Goal: Task Accomplishment & Management: Use online tool/utility

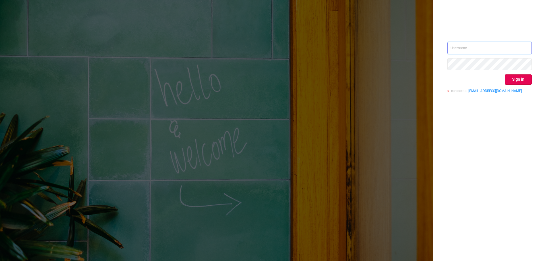
click at [461, 48] on input "text" at bounding box center [489, 48] width 84 height 12
click at [471, 49] on input "text" at bounding box center [489, 48] width 84 height 12
type input "[EMAIL_ADDRESS][DOMAIN_NAME]"
click at [526, 78] on button "Sign in" at bounding box center [518, 80] width 27 height 10
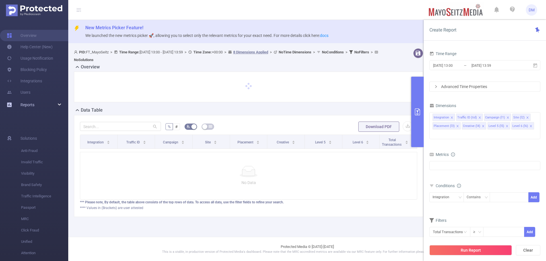
click at [60, 106] on div "Reports" at bounding box center [34, 104] width 68 height 11
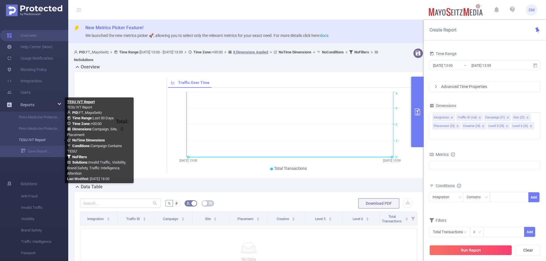
click at [43, 138] on link "TESU IVT Report" at bounding box center [36, 140] width 50 height 11
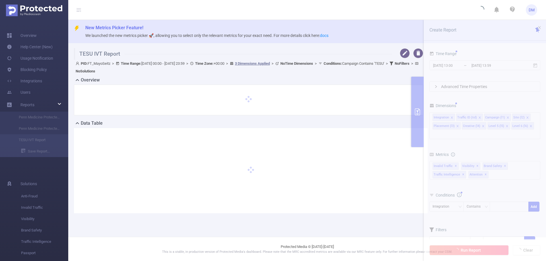
type input "2025-07-15 00:00"
type input "2025-08-13 23:59"
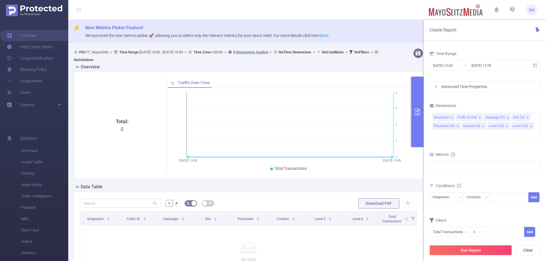
click at [39, 99] on ul "Overview Help Center (New) Usage Notification Blocking Policy Integrations User…" at bounding box center [34, 71] width 68 height 102
click at [41, 100] on div "Reports" at bounding box center [34, 104] width 68 height 11
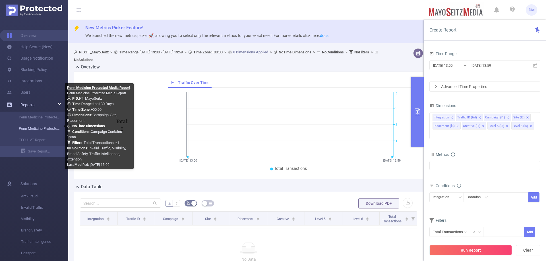
click at [43, 126] on link "Penn Medicine Protected Media Report" at bounding box center [36, 128] width 50 height 11
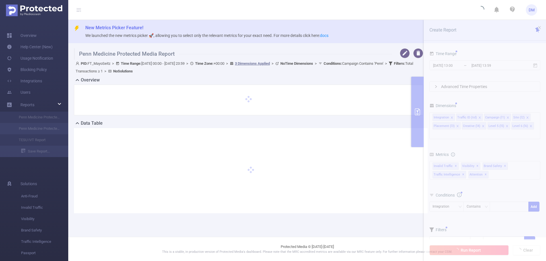
type input "[DATE] 00:00"
type input "[DATE] 23:59"
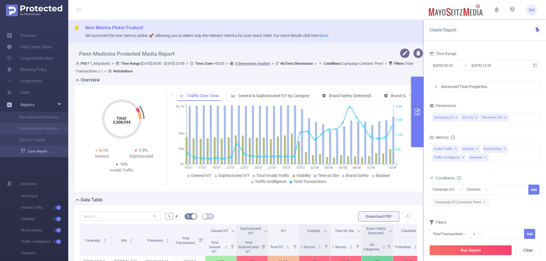
click at [29, 151] on link "Save Report..." at bounding box center [44, 151] width 47 height 11
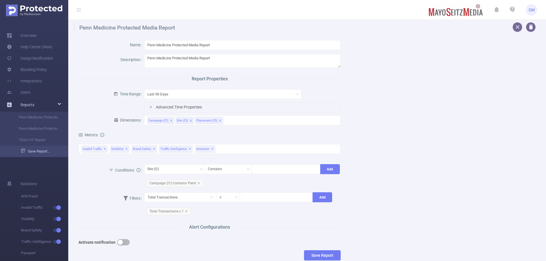
click at [42, 153] on link "Save Report..." at bounding box center [44, 151] width 47 height 11
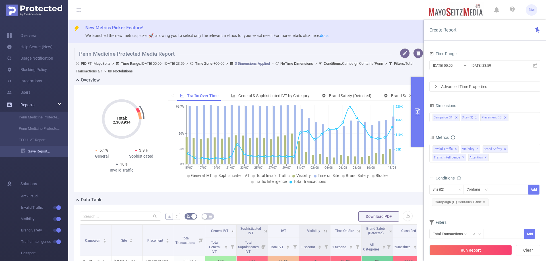
drag, startPoint x: 42, startPoint y: 152, endPoint x: 37, endPoint y: 153, distance: 4.9
click at [37, 153] on link "Save Report..." at bounding box center [44, 151] width 47 height 11
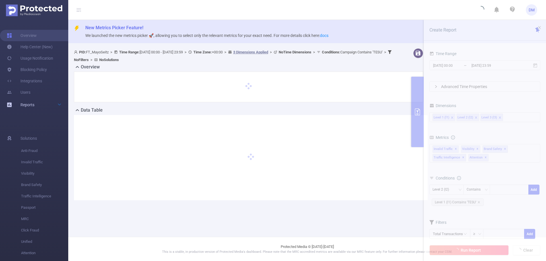
click at [47, 107] on div "Reports" at bounding box center [34, 104] width 68 height 11
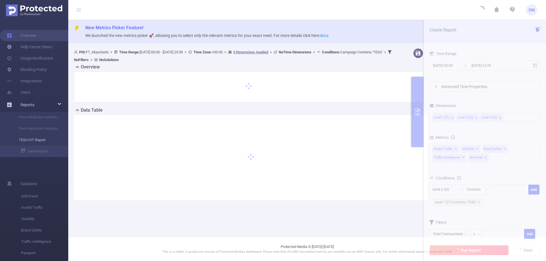
click at [39, 140] on li "TESU IVT Report" at bounding box center [34, 140] width 68 height 11
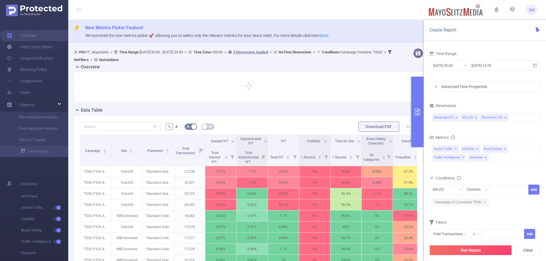
drag, startPoint x: 45, startPoint y: 100, endPoint x: 124, endPoint y: 83, distance: 81.2
click at [124, 83] on div at bounding box center [248, 87] width 337 height 19
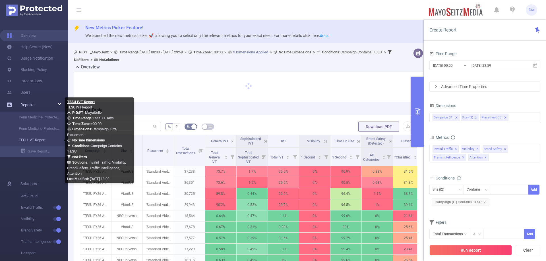
click at [36, 139] on link "TESU IVT Report" at bounding box center [36, 140] width 50 height 11
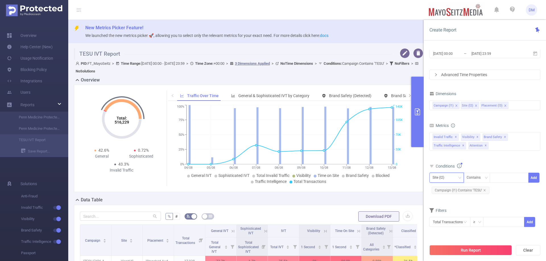
click at [457, 176] on div "Site (l2)" at bounding box center [447, 177] width 28 height 9
click at [454, 209] on li "Placement (l3)" at bounding box center [446, 207] width 34 height 9
click at [511, 177] on div at bounding box center [509, 177] width 33 height 9
type input "Viant"
click at [496, 187] on li "Viant" at bounding box center [509, 189] width 39 height 9
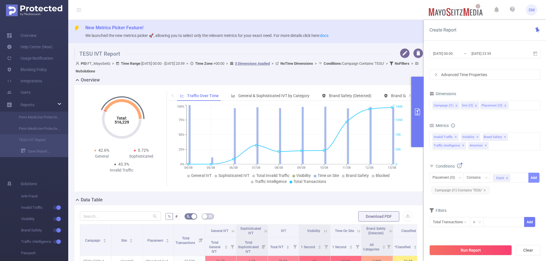
click at [535, 180] on button "Add" at bounding box center [533, 178] width 11 height 10
click at [537, 55] on icon at bounding box center [535, 53] width 4 height 4
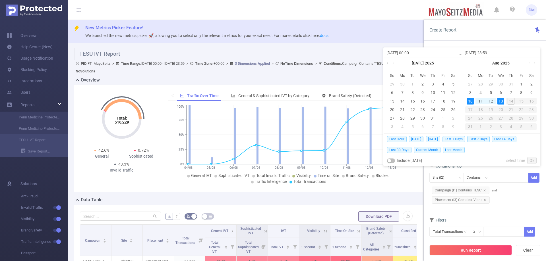
click at [449, 139] on span "Last 3 Days" at bounding box center [454, 139] width 22 height 6
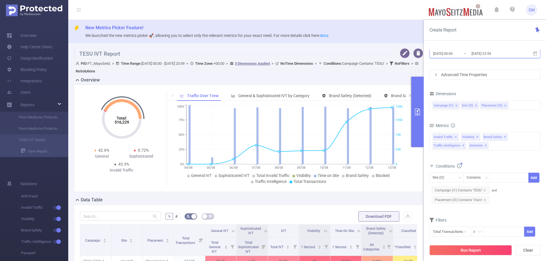
click at [537, 56] on icon at bounding box center [535, 53] width 5 height 5
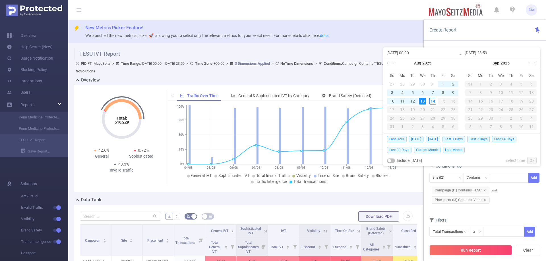
click at [404, 152] on span "Last 30 Days" at bounding box center [399, 150] width 24 height 6
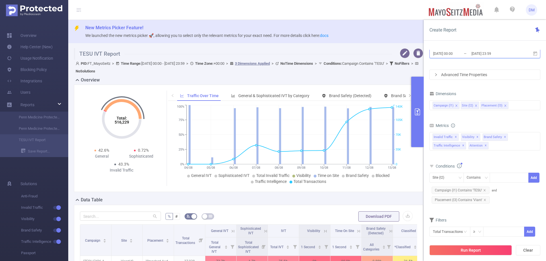
click at [537, 52] on icon at bounding box center [535, 53] width 4 height 4
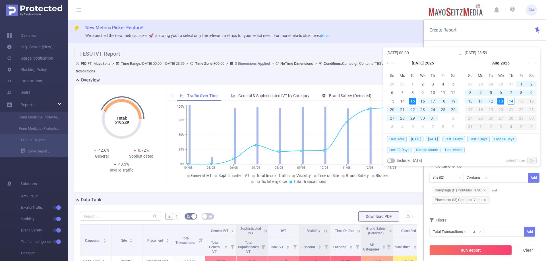
click at [481, 92] on div "4" at bounding box center [480, 92] width 7 height 7
click at [480, 91] on div "4" at bounding box center [480, 92] width 7 height 7
type input "2025-08-04 00:00"
type input "2025-08-04 23:59"
type input "2025-08-04 00:00"
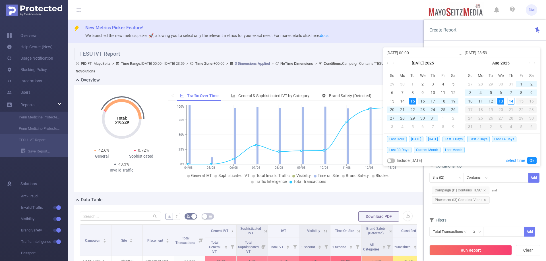
type input "2025-08-04 23:59"
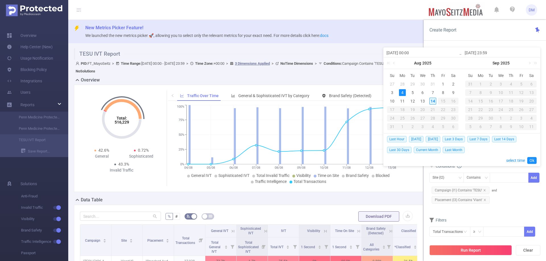
click at [433, 101] on div "14" at bounding box center [432, 101] width 7 height 7
click at [404, 92] on div "4" at bounding box center [402, 92] width 7 height 7
type input "2025-08-14 23:59"
click at [530, 161] on link "Ok" at bounding box center [531, 160] width 9 height 7
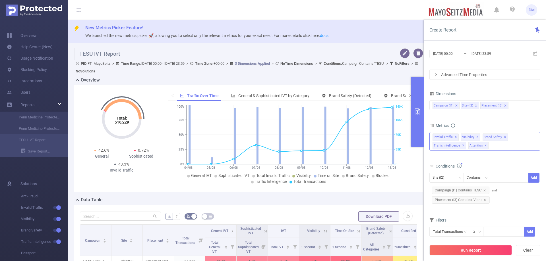
click at [446, 137] on span "Invalid Traffic ✕" at bounding box center [446, 137] width 26 height 7
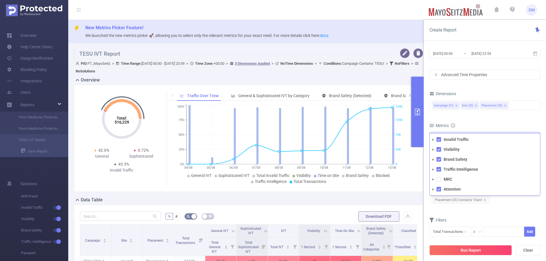
click at [433, 139] on icon "icon: caret-down" at bounding box center [433, 140] width 1 height 2
click at [433, 139] on icon "icon: caret-down" at bounding box center [433, 139] width 2 height 1
click at [434, 140] on icon "icon: caret-down" at bounding box center [433, 140] width 3 height 3
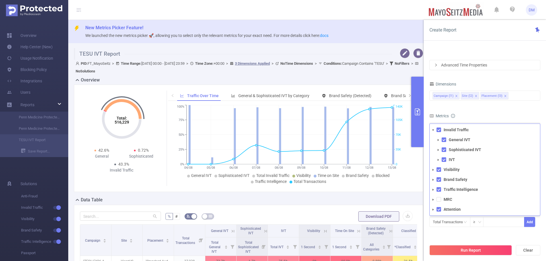
click at [506, 105] on form "Dimensions Campaign (l1) Site (l2) Placement (l3) Metrics Total General IVT Dat…" at bounding box center [484, 157] width 111 height 154
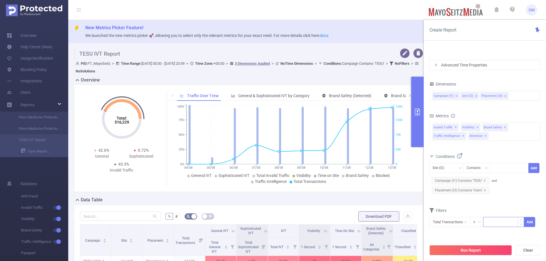
click at [497, 219] on input at bounding box center [504, 222] width 40 height 9
click at [515, 192] on div "Site (l2) Contains Add Campaign (l1) Contains 'TESU' and Placement (l3) Contain…" at bounding box center [484, 179] width 111 height 32
click at [492, 220] on input at bounding box center [504, 222] width 40 height 9
type input "1"
click at [510, 207] on div "Filters" at bounding box center [484, 211] width 111 height 9
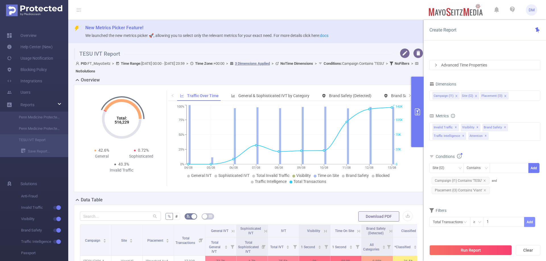
click at [529, 222] on button "Add" at bounding box center [529, 222] width 11 height 10
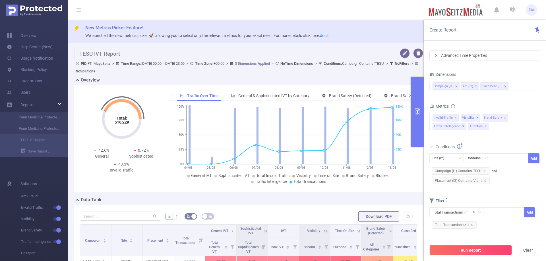
click at [526, 234] on div "Filters Total Transactions ≥ Add Total Transactions ≥ 1" at bounding box center [484, 216] width 111 height 38
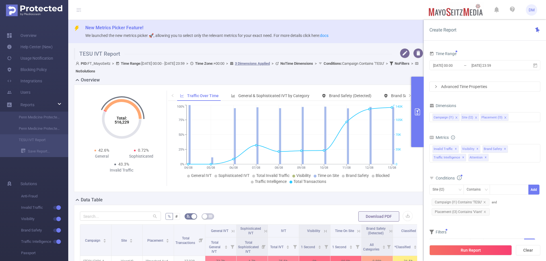
click at [418, 127] on button "primary" at bounding box center [417, 112] width 13 height 71
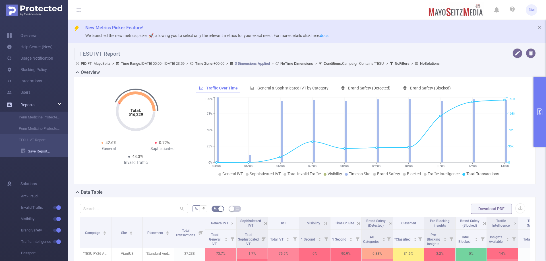
click at [44, 151] on link "Save Report..." at bounding box center [44, 151] width 47 height 11
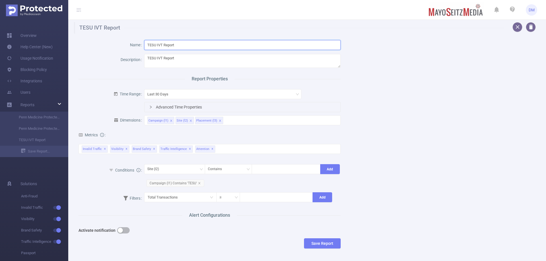
click at [148, 44] on input "TESU IVT Report" at bounding box center [242, 45] width 197 height 10
click at [209, 46] on input "TESU IVT Report" at bounding box center [242, 45] width 197 height 10
type input "TESU IVT Report - Viant"
click at [362, 72] on div "Name TESU IVT Report - Viant Description TESU IVT Report Report Properties Time…" at bounding box center [305, 146] width 466 height 224
click at [265, 93] on div "Last 30 Days" at bounding box center [222, 94] width 151 height 9
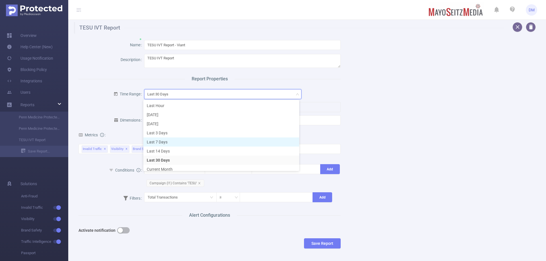
scroll to position [13, 0]
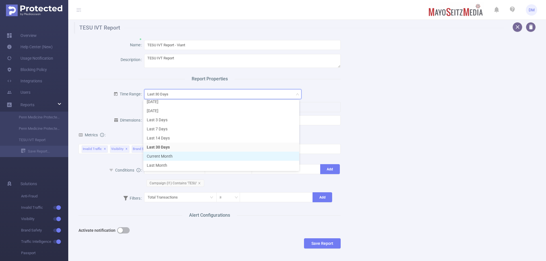
click at [175, 156] on li "Current Month" at bounding box center [221, 156] width 156 height 9
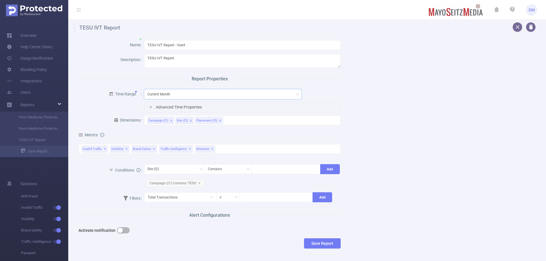
click at [152, 110] on div "Advanced Time Properties" at bounding box center [242, 107] width 196 height 10
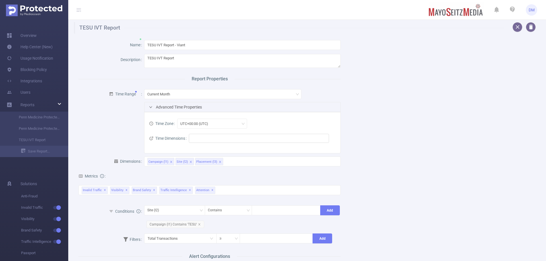
click at [151, 108] on icon "icon: right" at bounding box center [150, 107] width 3 height 3
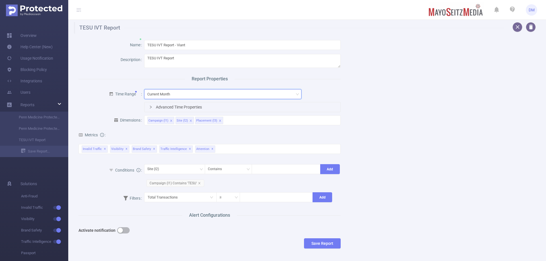
click at [170, 94] on div "Current Month" at bounding box center [160, 94] width 27 height 9
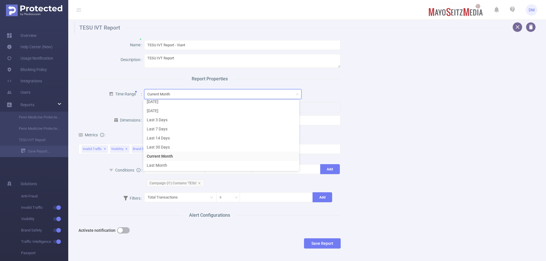
click at [399, 138] on div "Name TESU IVT Report - Viant Description TESU IVT Report Report Properties Time…" at bounding box center [305, 146] width 466 height 224
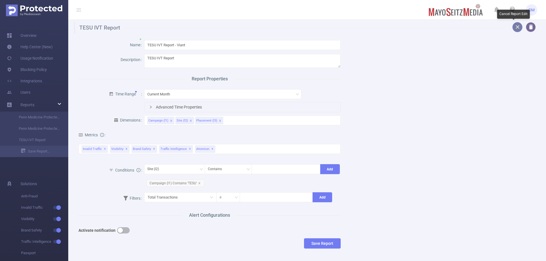
click at [516, 28] on button "button" at bounding box center [518, 27] width 10 height 10
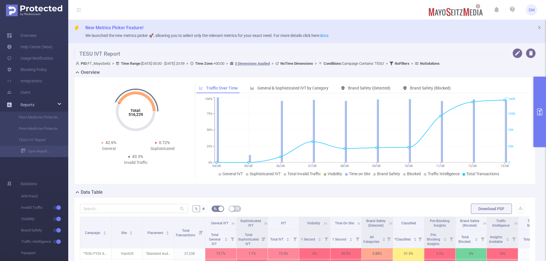
click at [52, 103] on div "Reports" at bounding box center [34, 104] width 68 height 11
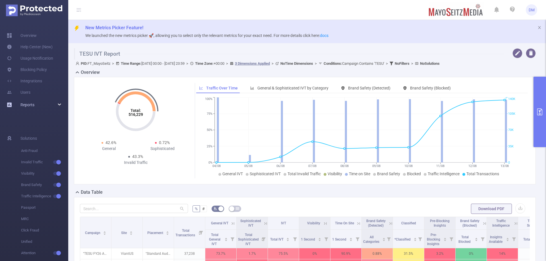
click at [57, 104] on div "Reports" at bounding box center [34, 104] width 68 height 11
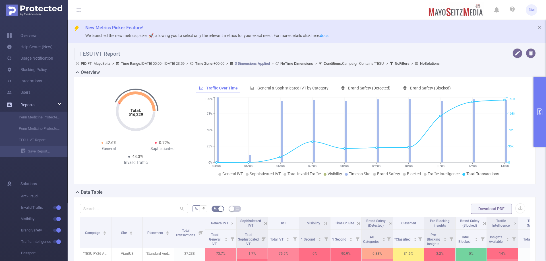
click at [33, 101] on link "Reports" at bounding box center [27, 104] width 14 height 11
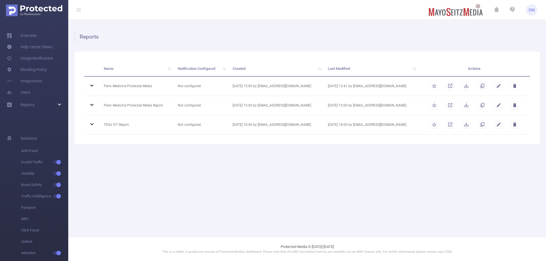
click at [206, 162] on main "Reports Name Notification Configured Created Last Modified Actions Penn Medicin…" at bounding box center [307, 118] width 478 height 237
click at [447, 186] on main "Reports Name Notification Configured Created Last Modified Actions Penn Medicin…" at bounding box center [307, 118] width 478 height 237
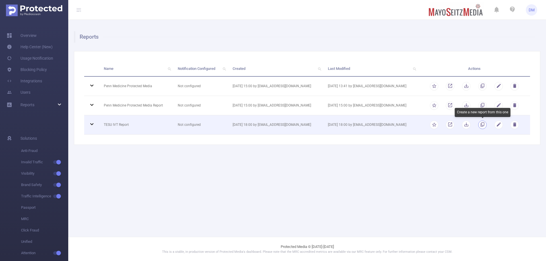
click at [482, 123] on button "button" at bounding box center [482, 125] width 9 height 9
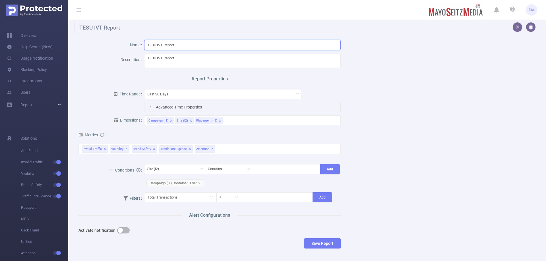
drag, startPoint x: 147, startPoint y: 44, endPoint x: 183, endPoint y: 47, distance: 36.3
click at [147, 44] on input "TESU IVT Report" at bounding box center [242, 45] width 197 height 10
type input "Viant - TESU IVT Report"
click at [146, 56] on textarea "TESU IVT Report" at bounding box center [242, 61] width 197 height 14
type textarea "Viant - TESU IVT Report"
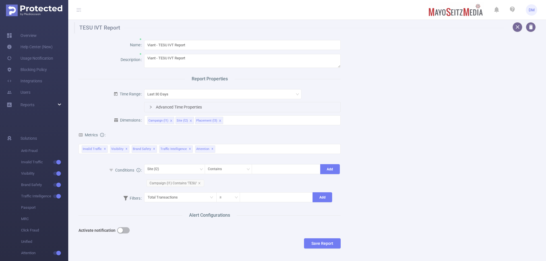
click at [346, 108] on div "Name Viant - TESU IVT Report Description Viant - TESU IVT Report Report Propert…" at bounding box center [305, 146] width 466 height 224
click at [288, 95] on div "Last 30 Days" at bounding box center [222, 94] width 151 height 9
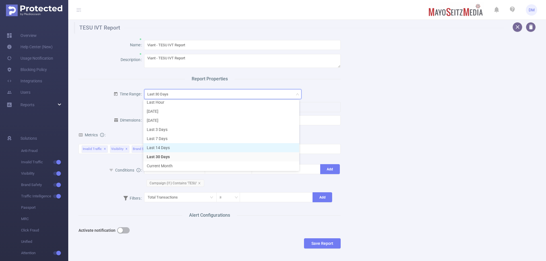
scroll to position [13, 0]
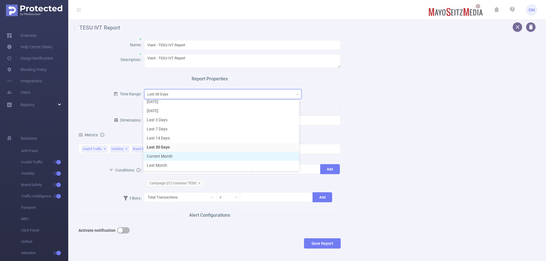
click at [200, 158] on li "Current Month" at bounding box center [221, 156] width 156 height 9
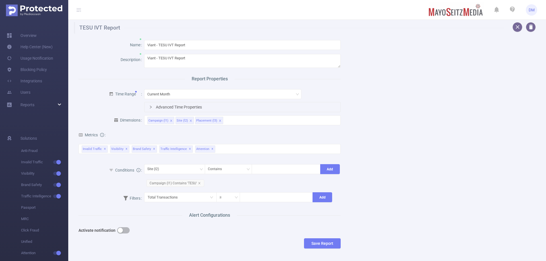
click at [347, 140] on div "Name Viant - TESU IVT Report Description Viant - TESU IVT Report Report Propert…" at bounding box center [305, 146] width 466 height 224
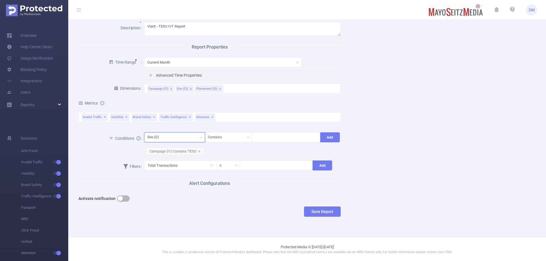
click at [167, 139] on div "Site (l2)" at bounding box center [174, 137] width 55 height 9
click at [171, 169] on li "Placement (l3)" at bounding box center [173, 167] width 60 height 9
click at [274, 133] on div at bounding box center [286, 137] width 63 height 9
type input "Viant"
click at [287, 152] on li "Viant" at bounding box center [284, 149] width 68 height 9
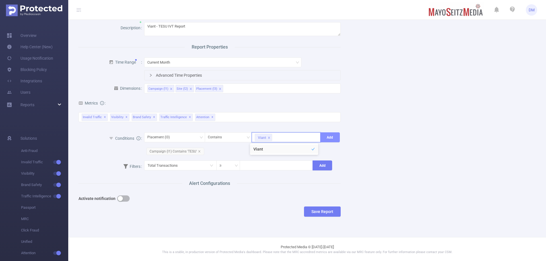
click at [332, 138] on button "Add" at bounding box center [330, 138] width 20 height 10
click at [282, 167] on input at bounding box center [276, 165] width 72 height 9
type input "1"
click at [389, 173] on div "Name Viant - TESU IVT Report Description Viant - TESU IVT Report Report Propert…" at bounding box center [305, 114] width 466 height 224
click at [321, 211] on button "Save Report" at bounding box center [322, 212] width 37 height 10
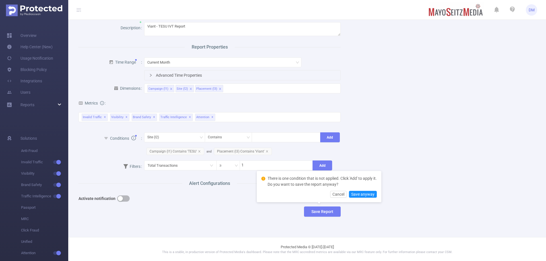
click at [389, 212] on div "Name Viant - TESU IVT Report Description Viant - TESU IVT Report Report Propert…" at bounding box center [305, 114] width 466 height 224
click at [336, 197] on button "Cancel" at bounding box center [338, 194] width 16 height 7
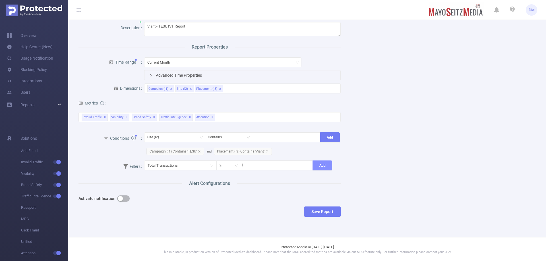
click at [323, 165] on button "Add" at bounding box center [323, 166] width 20 height 10
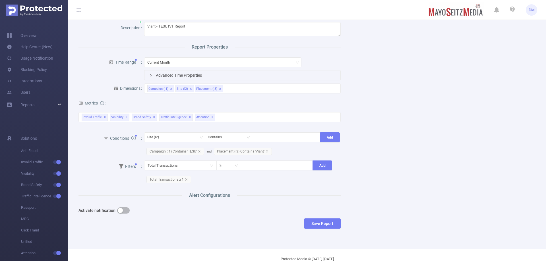
scroll to position [44, 0]
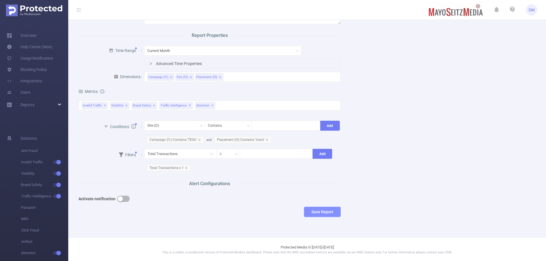
click at [330, 208] on button "Save Report" at bounding box center [322, 212] width 37 height 10
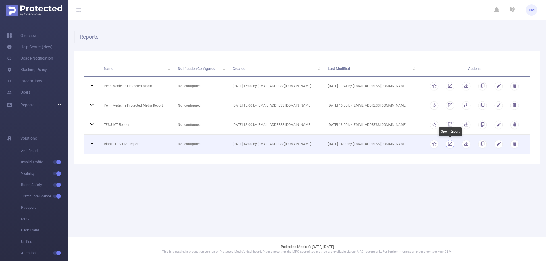
click at [451, 146] on link "button" at bounding box center [450, 145] width 5 height 4
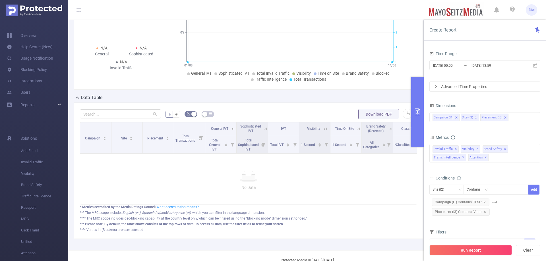
scroll to position [120, 0]
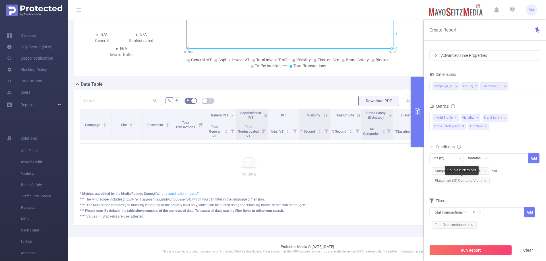
click at [484, 180] on icon "icon: close" at bounding box center [485, 180] width 3 height 3
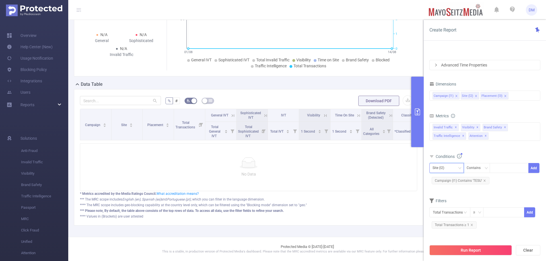
click at [435, 168] on div "Site (l2)" at bounding box center [441, 168] width 16 height 9
drag, startPoint x: 450, startPoint y: 187, endPoint x: 457, endPoint y: 183, distance: 7.9
click at [450, 187] on li "Site (l2)" at bounding box center [446, 189] width 34 height 9
click at [506, 167] on div at bounding box center [509, 168] width 33 height 9
type input "Viant"
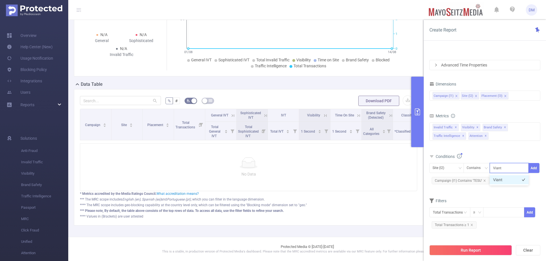
click at [504, 178] on li "Viant" at bounding box center [509, 179] width 39 height 9
click at [537, 167] on button "Add" at bounding box center [533, 168] width 11 height 10
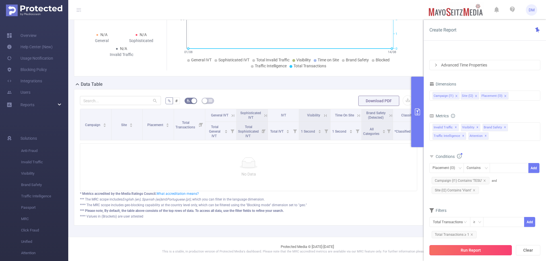
click at [499, 247] on button "Run Report" at bounding box center [470, 250] width 82 height 10
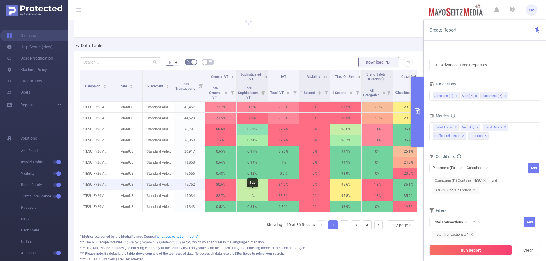
scroll to position [75, 0]
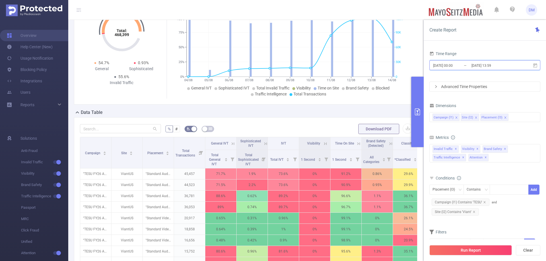
click at [535, 66] on icon at bounding box center [535, 65] width 4 height 4
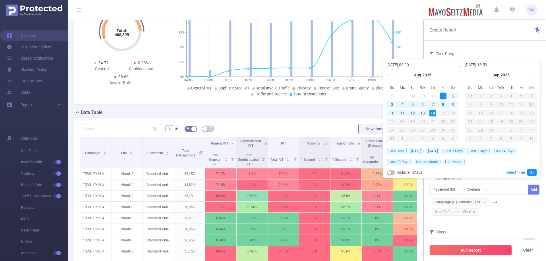
click at [402, 104] on div "4" at bounding box center [402, 104] width 7 height 7
click at [434, 112] on div "14" at bounding box center [432, 113] width 7 height 7
type input "2025-08-04 00:00"
click at [532, 171] on link "Ok" at bounding box center [531, 172] width 9 height 7
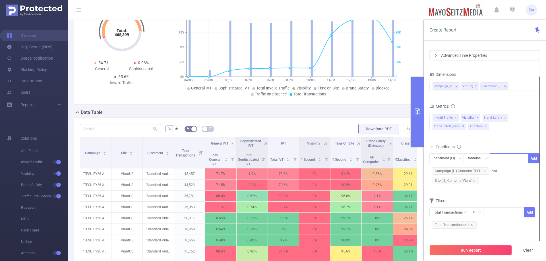
click at [512, 158] on div at bounding box center [509, 158] width 33 height 9
click at [484, 191] on form "Dimensions Campaign (l1) Site (l2) Placement (l3) Metrics Total General IVT Dat…" at bounding box center [484, 153] width 111 height 164
click at [488, 251] on button "Run Report" at bounding box center [470, 250] width 82 height 10
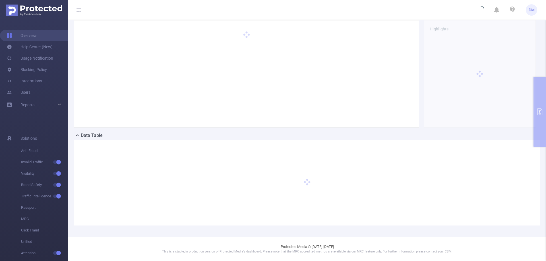
scroll to position [46, 0]
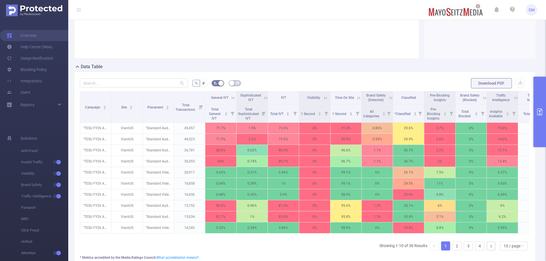
scroll to position [131, 0]
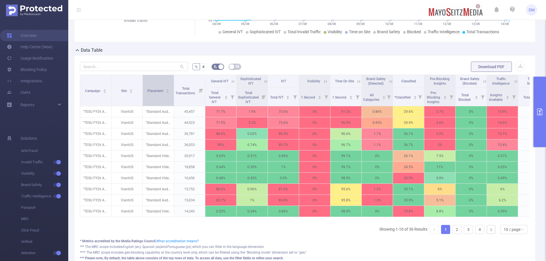
click at [162, 93] on div "Placement" at bounding box center [158, 91] width 22 height 6
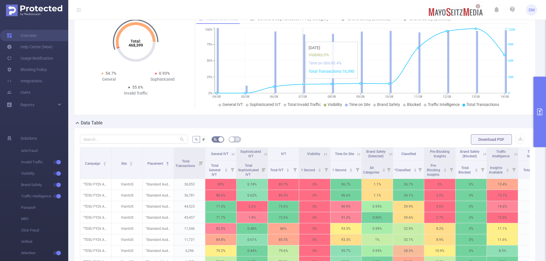
scroll to position [0, 0]
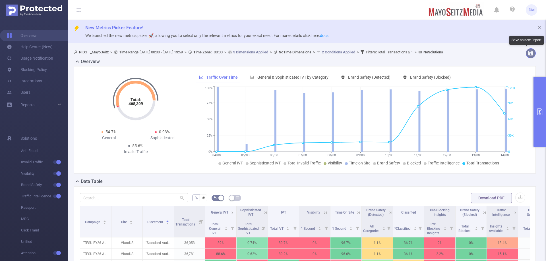
click at [527, 53] on button "button" at bounding box center [531, 53] width 10 height 10
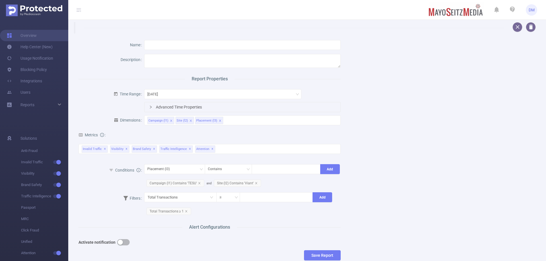
click at [486, 73] on div "Name Description Report Properties Time Range Yesterday Advanced Time Propertie…" at bounding box center [305, 152] width 466 height 236
click at [397, 86] on div "Name Description Report Properties Time Range Yesterday Advanced Time Propertie…" at bounding box center [305, 152] width 466 height 236
click at [513, 26] on button "button" at bounding box center [518, 27] width 10 height 10
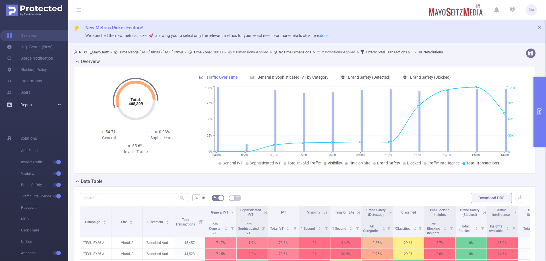
click at [63, 103] on div "Reports" at bounding box center [34, 104] width 68 height 11
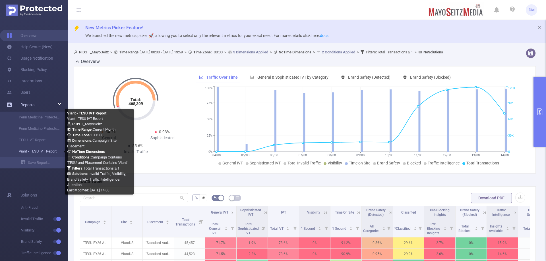
click at [47, 147] on link "Viant - TESU IVT Report" at bounding box center [36, 151] width 50 height 11
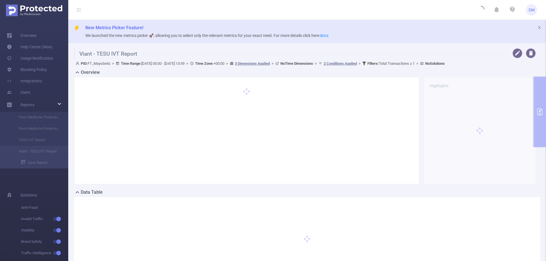
type input "2025-08-01 00:00"
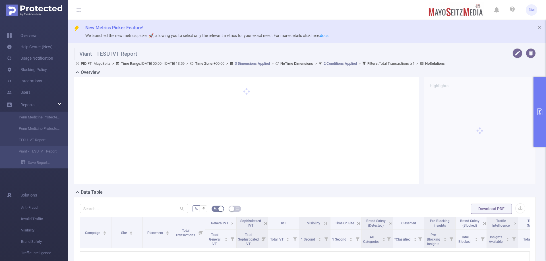
click at [540, 98] on button "primary" at bounding box center [540, 112] width 13 height 71
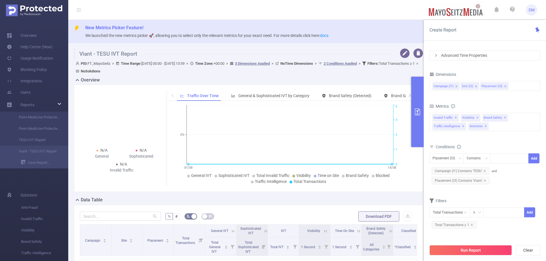
click at [368, 49] on h1 "Viant - TESU IVT Report" at bounding box center [233, 53] width 318 height 11
click at [402, 56] on button "button" at bounding box center [405, 53] width 10 height 10
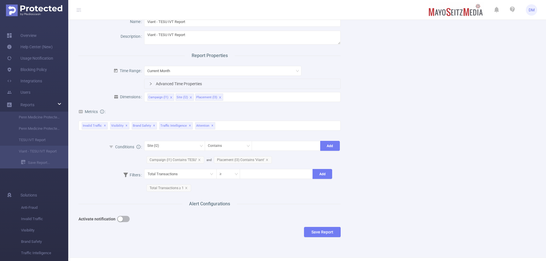
scroll to position [44, 0]
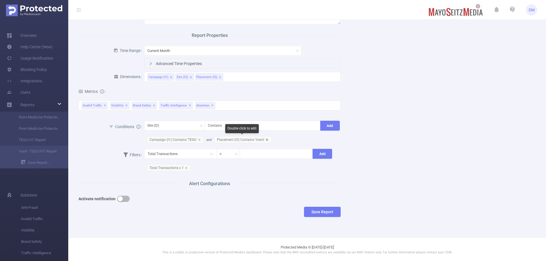
click at [266, 140] on icon "icon: close" at bounding box center [267, 140] width 3 height 3
click at [183, 129] on div "Site (l2)" at bounding box center [174, 125] width 55 height 9
click at [272, 122] on div at bounding box center [286, 125] width 63 height 9
type input "Viant"
click at [278, 140] on li "Viant" at bounding box center [284, 137] width 68 height 9
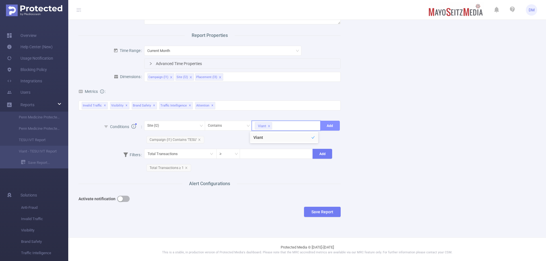
click at [329, 123] on button "Add" at bounding box center [330, 126] width 20 height 10
click at [323, 212] on button "Save Report" at bounding box center [322, 212] width 37 height 10
click at [349, 194] on button "Save" at bounding box center [346, 194] width 13 height 7
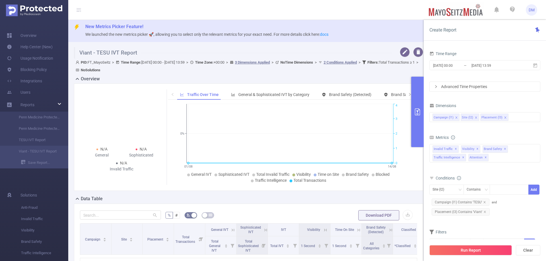
scroll to position [0, 0]
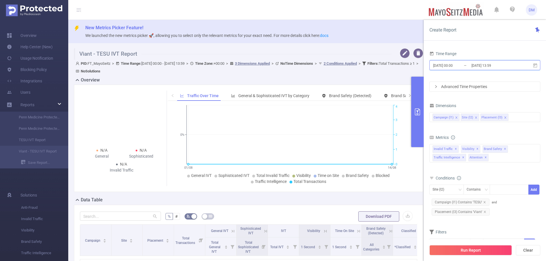
click at [534, 67] on icon at bounding box center [535, 65] width 4 height 4
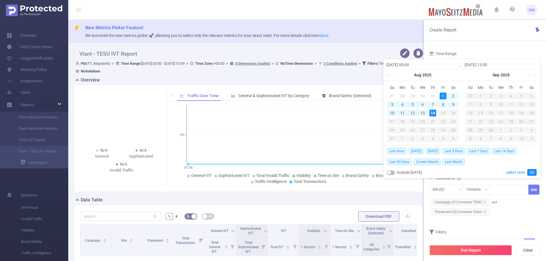
click at [543, 60] on div "Time Range 2025-08-01 00:00 _ 2025-08-14 13:59 Advanced Time Properties Dimensi…" at bounding box center [485, 157] width 122 height 227
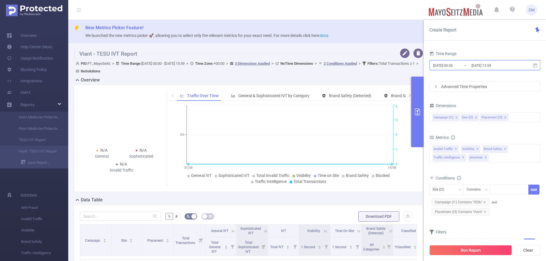
click at [534, 65] on icon at bounding box center [535, 65] width 5 height 5
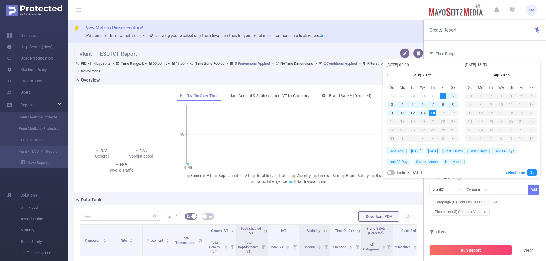
click at [400, 103] on div "4" at bounding box center [402, 104] width 7 height 7
click at [433, 113] on div "14" at bounding box center [432, 113] width 7 height 7
type input "2025-08-04 00:00"
click at [533, 170] on link "Ok" at bounding box center [531, 172] width 9 height 7
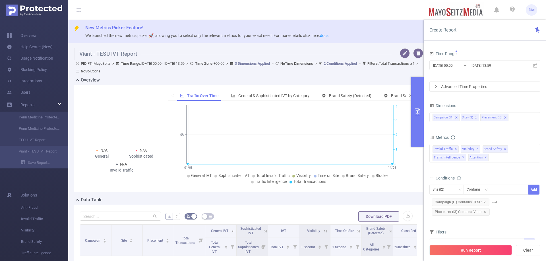
click at [489, 256] on div "Run Report Clear" at bounding box center [485, 251] width 122 height 22
click at [489, 251] on button "Run Report" at bounding box center [470, 250] width 82 height 10
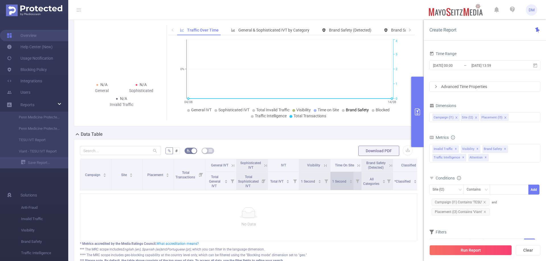
scroll to position [85, 0]
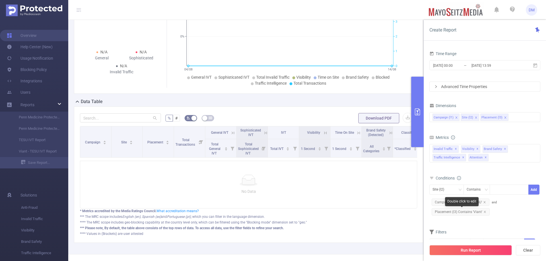
click at [486, 212] on span "Placement (l3) Contains 'Viant'" at bounding box center [461, 211] width 58 height 7
click at [511, 214] on div "Site (l2) Contains Add Campaign (l1) Contains 'TESU' and Placement (l3) Contain…" at bounding box center [484, 201] width 111 height 32
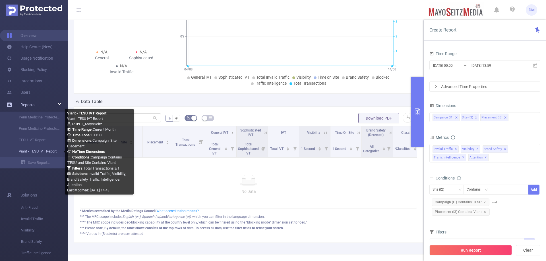
click at [49, 148] on link "Viant - TESU IVT Report" at bounding box center [36, 151] width 50 height 11
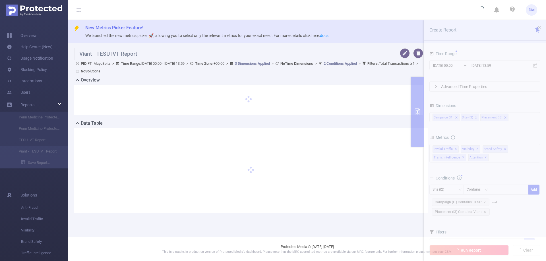
type input "2025-08-01 00:00"
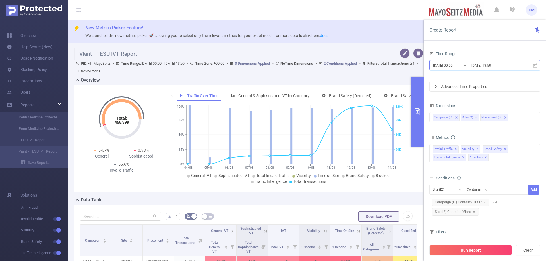
click at [536, 64] on icon at bounding box center [535, 65] width 4 height 4
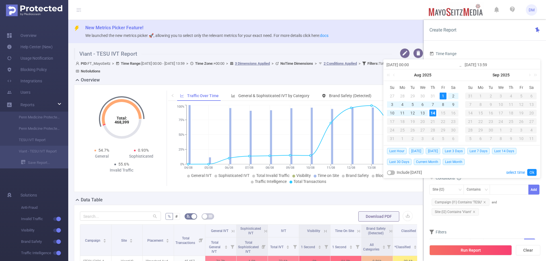
click at [402, 104] on div "4" at bounding box center [402, 104] width 7 height 7
click at [533, 170] on link "Ok" at bounding box center [531, 172] width 9 height 7
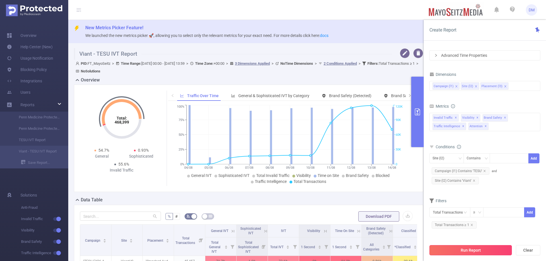
click at [482, 250] on button "Run Report" at bounding box center [470, 250] width 82 height 10
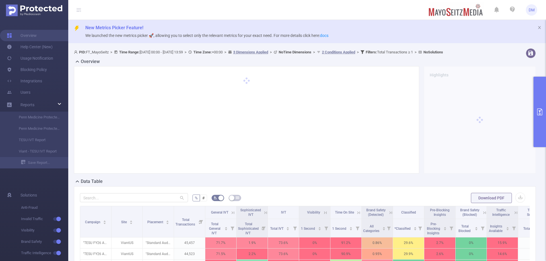
click at [534, 91] on button "primary" at bounding box center [540, 112] width 13 height 71
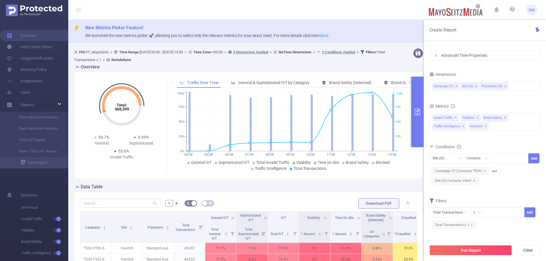
click at [233, 68] on div "Overview" at bounding box center [251, 68] width 354 height 8
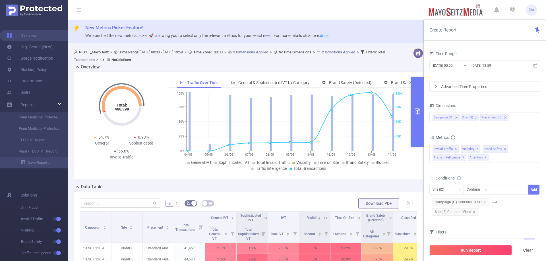
click at [394, 34] on p "We launched the new metrics picker 🚀, allowing you to select only the relevant …" at bounding box center [313, 35] width 456 height 6
click at [536, 64] on icon at bounding box center [535, 65] width 4 height 4
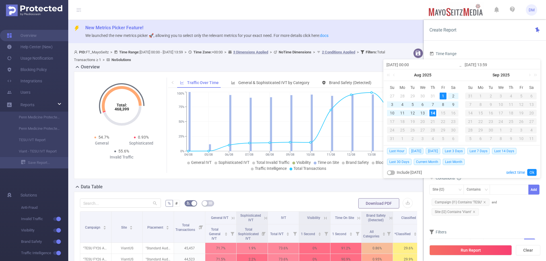
click at [526, 51] on div "Time Range" at bounding box center [484, 54] width 111 height 9
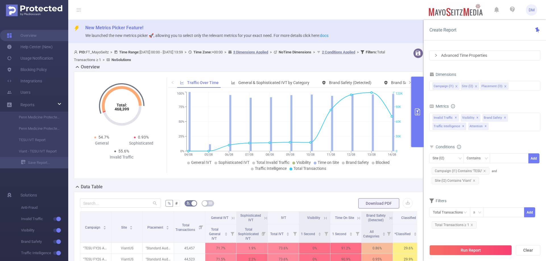
click at [401, 47] on div "PID: FT_MayoSeitz > Time Range: 2025-08-01 00:00 - 2025-08-14 13:59 > Time Zone…" at bounding box center [250, 233] width 365 height 375
click at [417, 114] on icon "primary" at bounding box center [417, 112] width 7 height 7
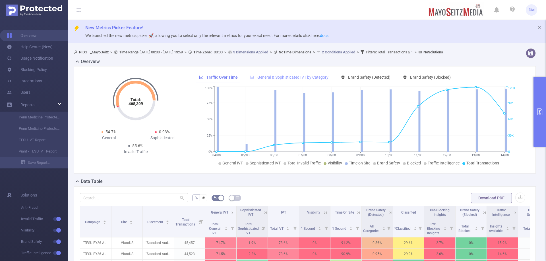
click at [275, 76] on span "General & Sophisticated IVT by Category" at bounding box center [292, 77] width 71 height 5
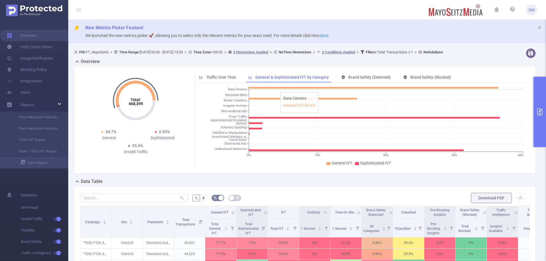
click at [276, 88] on icon at bounding box center [373, 88] width 249 height 2
click at [270, 100] on icon "0% 15% 30% 45% 60% Data Centers Disclosed Bots Known Crawlers Irregular Activit…" at bounding box center [360, 126] width 328 height 82
click at [228, 77] on span "Traffic Over Time" at bounding box center [221, 77] width 30 height 5
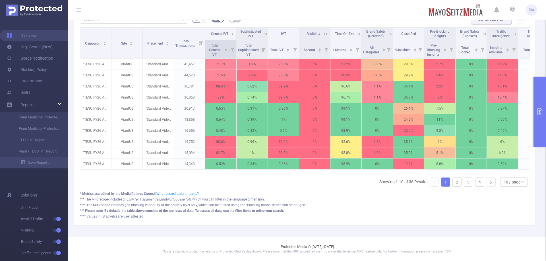
click at [234, 43] on icon at bounding box center [232, 49] width 8 height 18
click at [217, 47] on span "Total General IVT" at bounding box center [214, 50] width 11 height 13
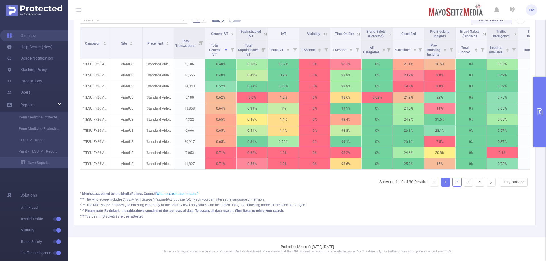
click at [455, 181] on link "2" at bounding box center [457, 182] width 9 height 9
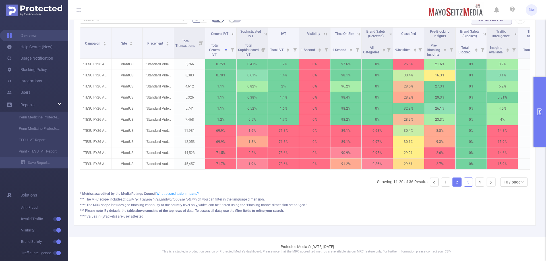
click at [465, 181] on link "3" at bounding box center [468, 182] width 9 height 9
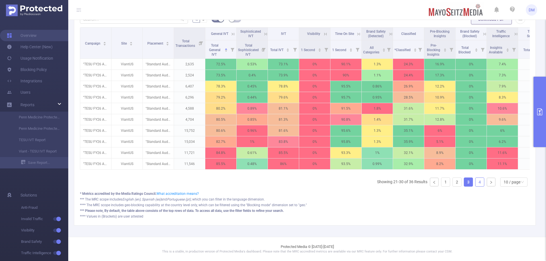
click at [476, 182] on link "4" at bounding box center [480, 182] width 9 height 9
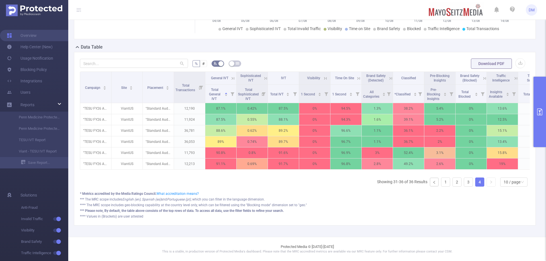
scroll to position [139, 0]
click at [487, 183] on link at bounding box center [491, 182] width 9 height 9
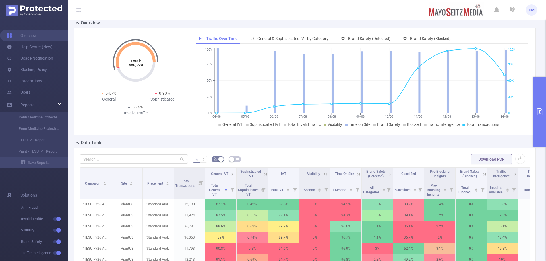
scroll to position [0, 0]
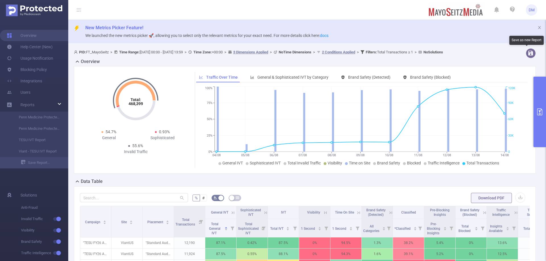
click at [515, 37] on div "Save as new Report" at bounding box center [526, 40] width 34 height 9
click at [41, 106] on div "Reports" at bounding box center [34, 104] width 68 height 11
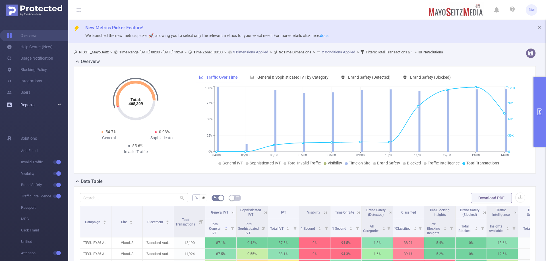
click at [41, 104] on div "Reports" at bounding box center [34, 104] width 68 height 11
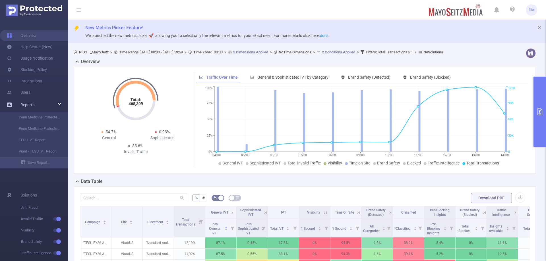
click at [20, 102] on span "Reports" at bounding box center [21, 104] width 28 height 11
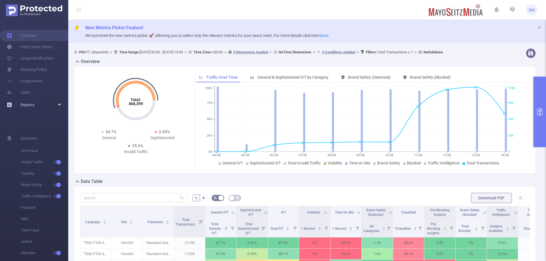
click at [10, 104] on icon at bounding box center [9, 105] width 5 height 5
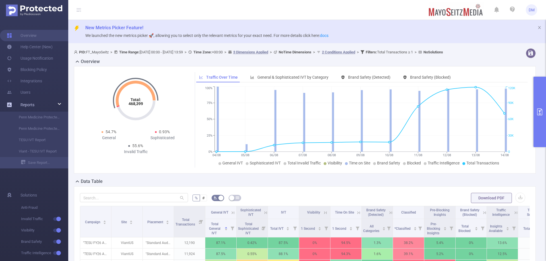
click at [20, 103] on span "Reports" at bounding box center [21, 104] width 28 height 11
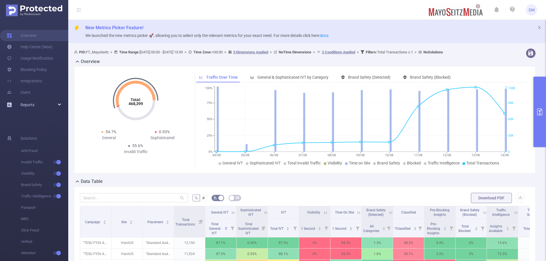
click at [28, 101] on link "Reports" at bounding box center [27, 104] width 14 height 11
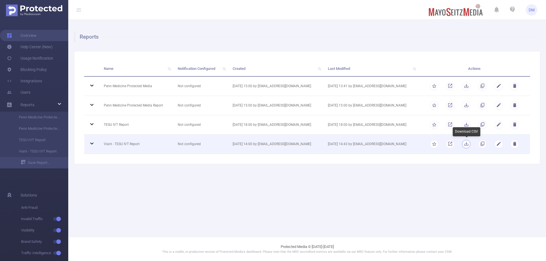
click at [466, 142] on button "button" at bounding box center [466, 144] width 9 height 9
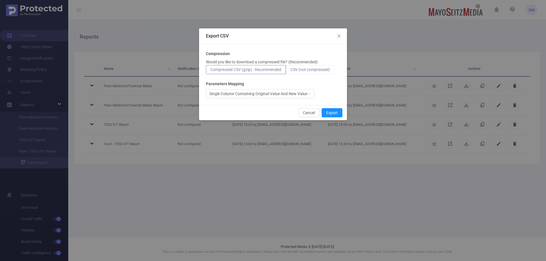
click at [314, 69] on span "CSV (not compressed)" at bounding box center [310, 69] width 40 height 5
click at [290, 71] on input "CSV (not compressed)" at bounding box center [290, 71] width 0 height 0
click at [311, 92] on icon "icon: down" at bounding box center [309, 93] width 3 height 3
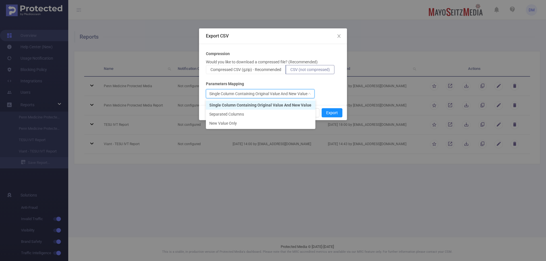
click at [323, 84] on div "Parameters Mapping" at bounding box center [273, 84] width 134 height 6
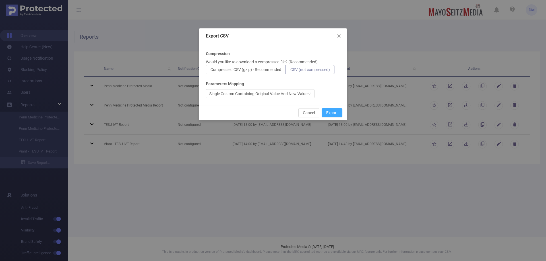
click at [330, 110] on button "Export" at bounding box center [332, 112] width 21 height 9
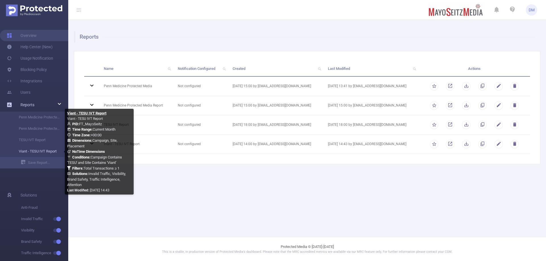
click at [34, 152] on link "Viant - TESU IVT Report" at bounding box center [36, 151] width 50 height 11
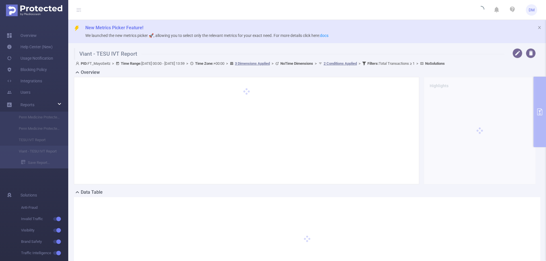
scroll to position [57, 0]
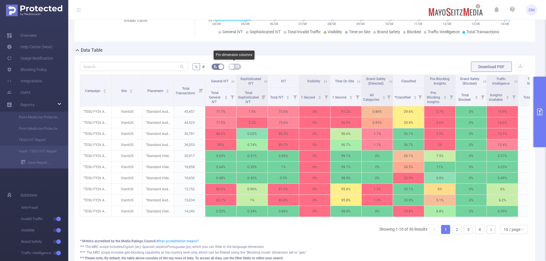
click at [236, 67] on icon "icon: table" at bounding box center [237, 66] width 3 height 3
click at [235, 67] on button "button" at bounding box center [235, 67] width 13 height 6
click at [257, 64] on form "% # Download PDF" at bounding box center [305, 66] width 450 height 11
click at [476, 232] on link "4" at bounding box center [480, 230] width 9 height 9
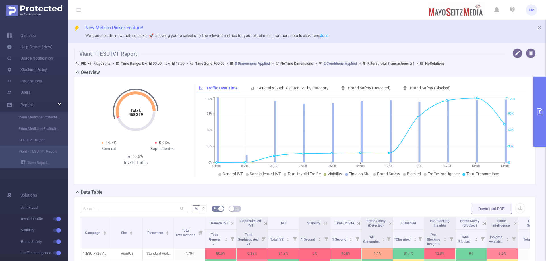
click at [539, 100] on button "primary" at bounding box center [540, 112] width 13 height 71
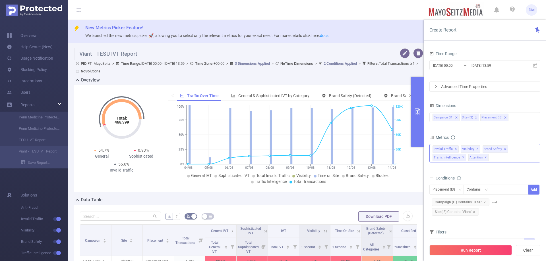
click at [443, 150] on span "Invalid Traffic ✕" at bounding box center [446, 149] width 26 height 7
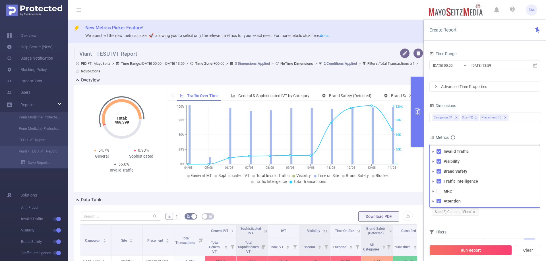
click at [432, 151] on icon "icon: caret-down" at bounding box center [433, 151] width 3 height 3
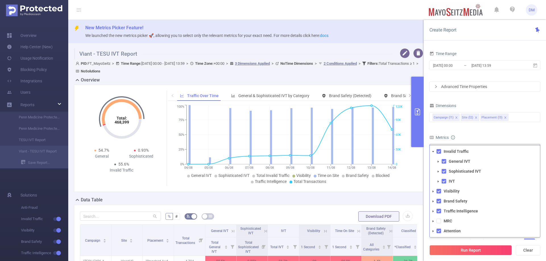
click at [437, 162] on icon "icon: caret-down" at bounding box center [438, 161] width 3 height 3
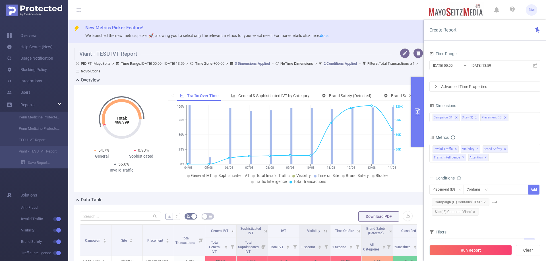
click at [341, 198] on div "Data Table" at bounding box center [251, 201] width 354 height 8
click at [416, 128] on button "primary" at bounding box center [417, 112] width 13 height 71
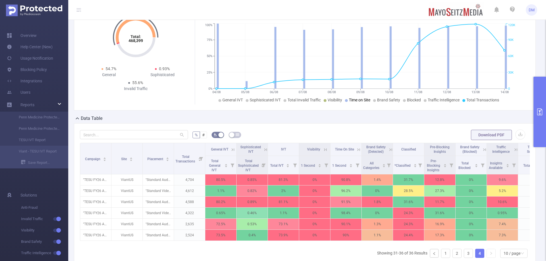
scroll to position [114, 0]
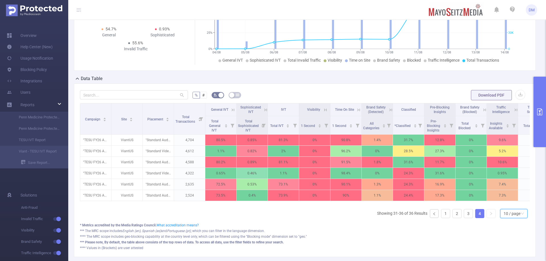
click at [511, 218] on div "10 / page" at bounding box center [512, 214] width 17 height 9
click at [510, 207] on li "50 / page" at bounding box center [509, 207] width 27 height 9
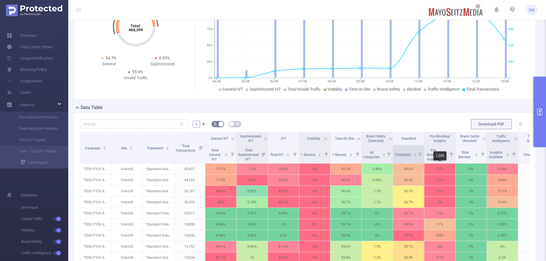
scroll to position [84, 0]
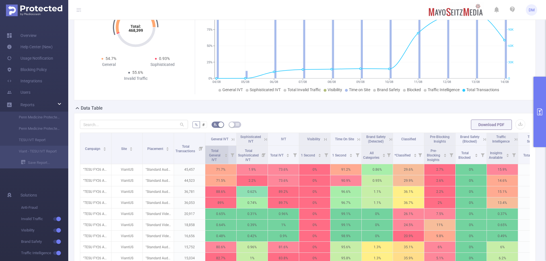
click at [226, 155] on icon "icon: caret-down" at bounding box center [226, 156] width 3 height 3
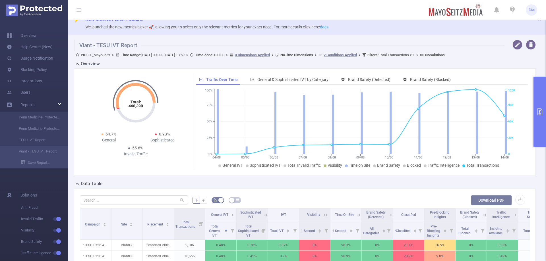
scroll to position [0, 0]
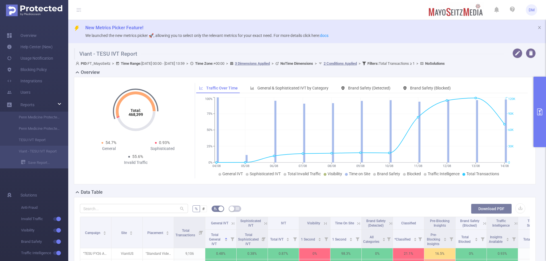
click at [492, 209] on button "Download PDF" at bounding box center [491, 209] width 41 height 10
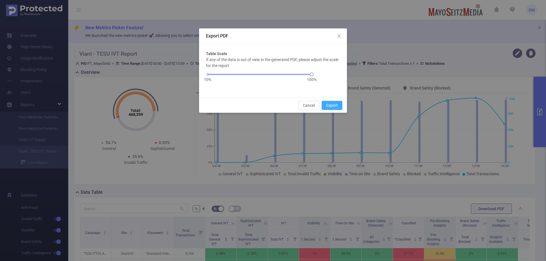
click at [336, 107] on button "Export" at bounding box center [332, 105] width 21 height 9
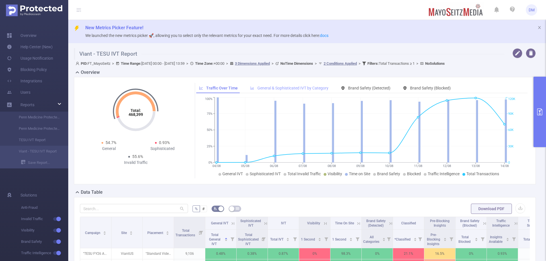
click at [299, 87] on span "General & Sophisticated IVT by Category" at bounding box center [292, 88] width 71 height 5
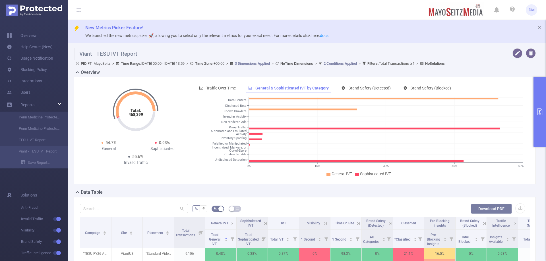
click at [502, 209] on button "Download PDF" at bounding box center [491, 209] width 41 height 10
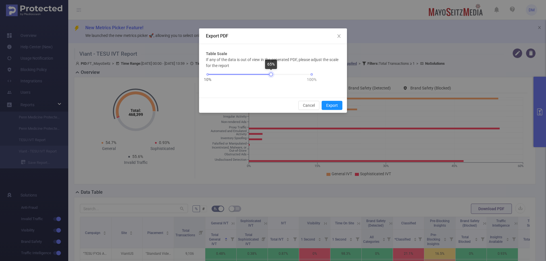
drag, startPoint x: 313, startPoint y: 74, endPoint x: 273, endPoint y: 83, distance: 40.4
click at [273, 83] on div "10% 100%" at bounding box center [260, 76] width 108 height 15
click at [330, 107] on button "Export" at bounding box center [332, 105] width 21 height 9
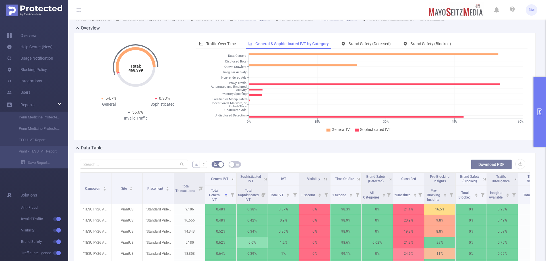
scroll to position [114, 0]
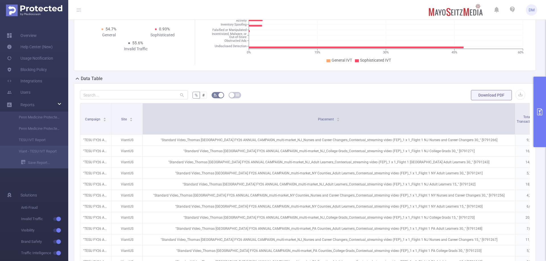
drag, startPoint x: 173, startPoint y: 110, endPoint x: 515, endPoint y: 114, distance: 341.3
click at [515, 114] on span at bounding box center [515, 119] width 3 height 31
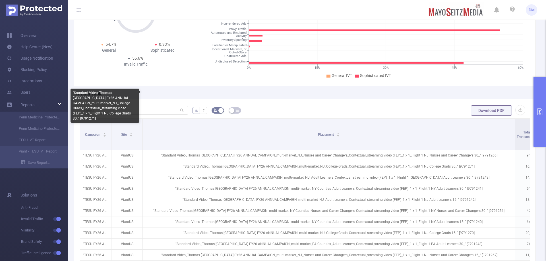
scroll to position [85, 0]
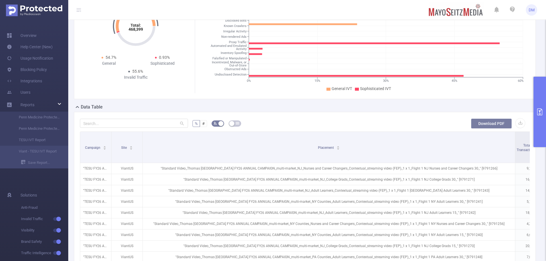
click at [498, 124] on button "Download PDF" at bounding box center [491, 124] width 41 height 10
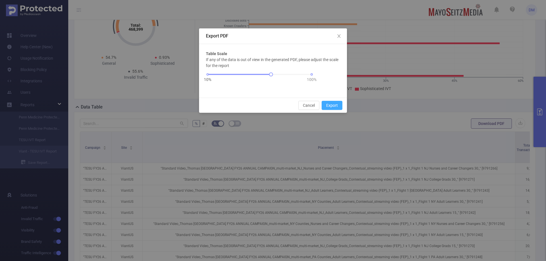
click at [329, 104] on button "Export" at bounding box center [332, 105] width 21 height 9
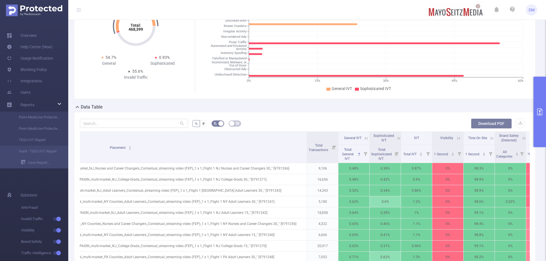
click at [504, 126] on button "Download PDF" at bounding box center [491, 124] width 41 height 10
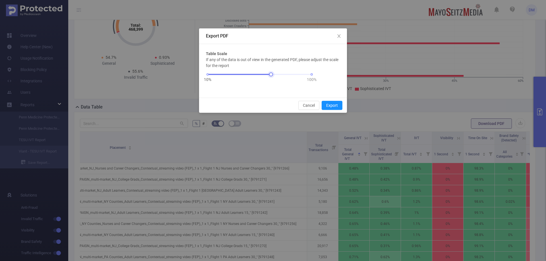
click at [255, 75] on div "10% 100%" at bounding box center [260, 74] width 104 height 3
drag, startPoint x: 327, startPoint y: 103, endPoint x: 443, endPoint y: 224, distance: 167.8
click at [327, 103] on button "Export" at bounding box center [332, 105] width 21 height 9
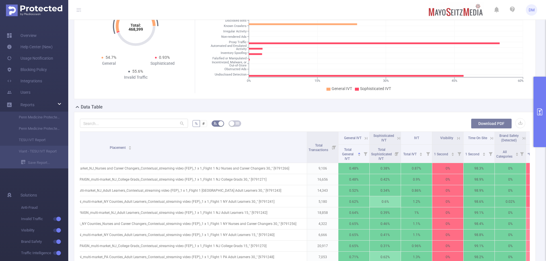
click at [483, 125] on button "Download PDF" at bounding box center [491, 124] width 41 height 10
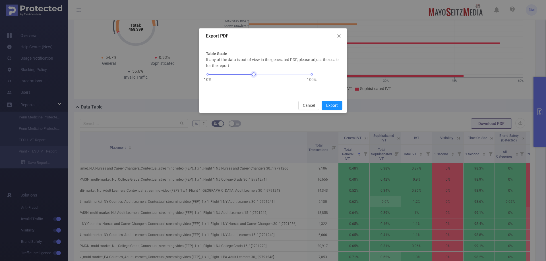
click at [237, 75] on div "10% 100%" at bounding box center [260, 74] width 104 height 3
click at [333, 104] on button "Export" at bounding box center [332, 105] width 21 height 9
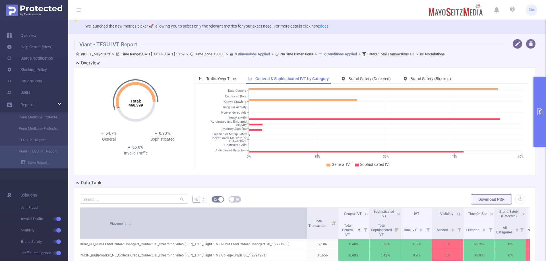
scroll to position [0, 0]
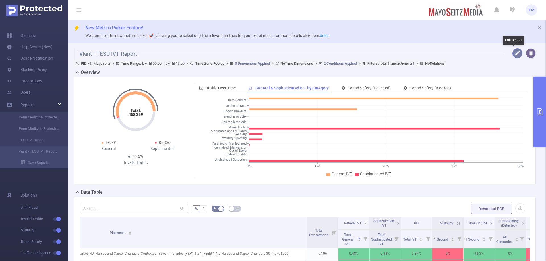
click at [515, 55] on button "button" at bounding box center [518, 53] width 10 height 10
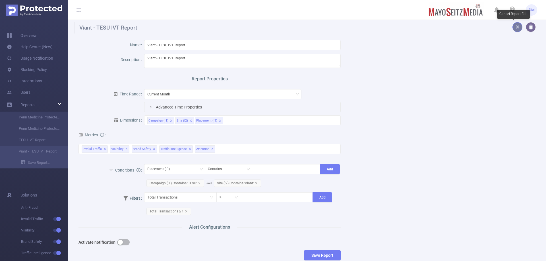
click at [513, 23] on button "button" at bounding box center [518, 27] width 10 height 10
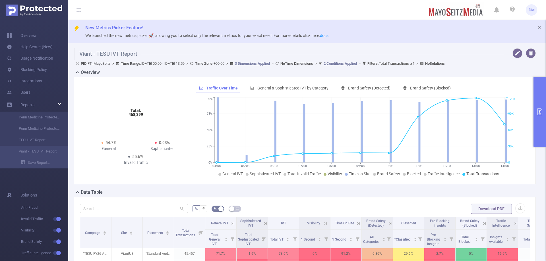
click at [538, 97] on button "primary" at bounding box center [540, 112] width 13 height 71
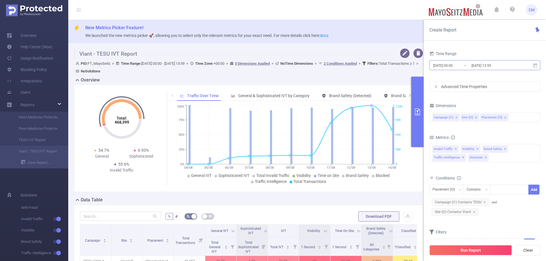
click at [489, 65] on input "[DATE] 13:59" at bounding box center [494, 66] width 46 height 8
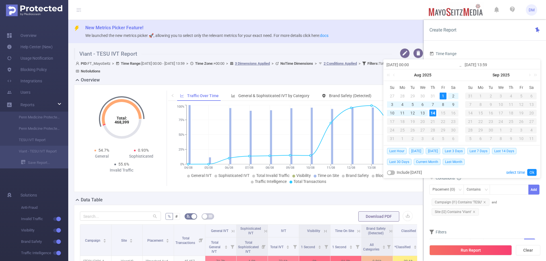
click at [422, 110] on div "13" at bounding box center [422, 113] width 7 height 7
click at [445, 94] on div "1" at bounding box center [443, 96] width 7 height 7
type input "2025-08-13 13:59"
click at [422, 112] on div "13" at bounding box center [422, 113] width 7 height 7
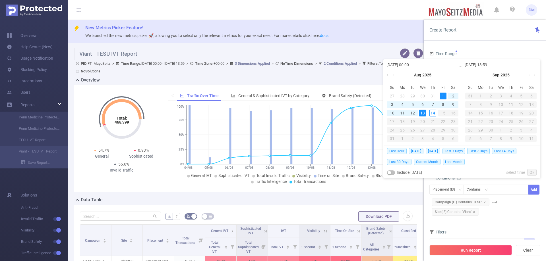
click at [443, 94] on div "1" at bounding box center [443, 96] width 7 height 7
click at [532, 173] on link "Ok" at bounding box center [531, 172] width 9 height 7
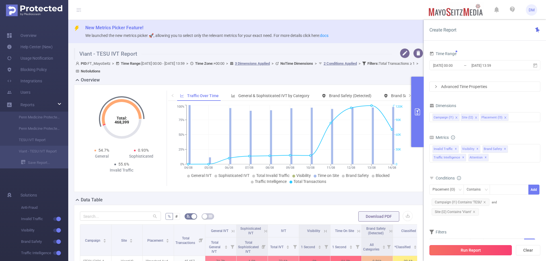
click at [483, 249] on button "Run Report" at bounding box center [470, 250] width 82 height 10
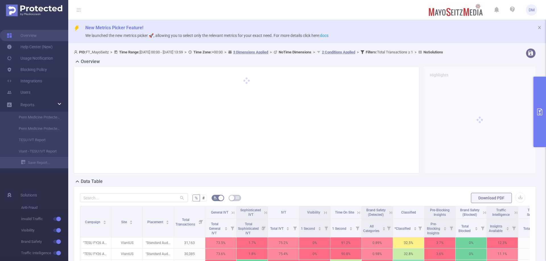
scroll to position [85, 0]
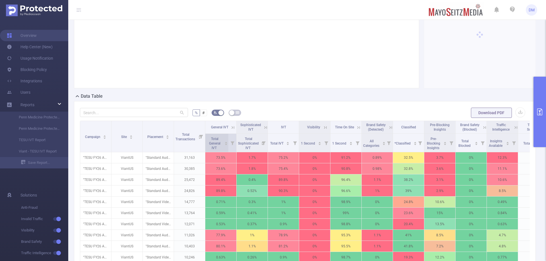
click at [224, 142] on div "Total General IVT" at bounding box center [217, 143] width 21 height 15
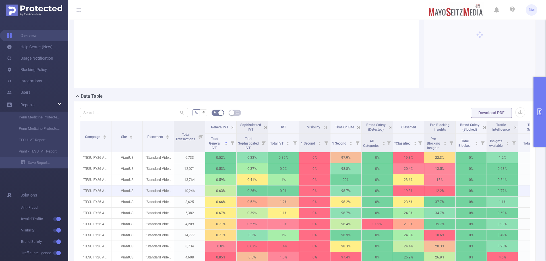
scroll to position [171, 0]
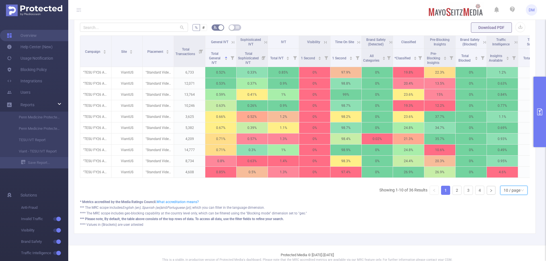
click at [500, 195] on div "10 / page" at bounding box center [513, 190] width 27 height 9
click at [509, 185] on li "50 / page" at bounding box center [509, 184] width 27 height 9
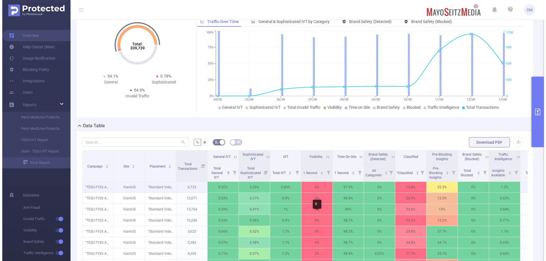
scroll to position [0, 0]
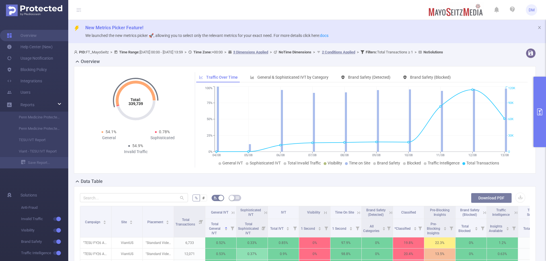
click at [488, 198] on button "Download PDF" at bounding box center [491, 198] width 41 height 10
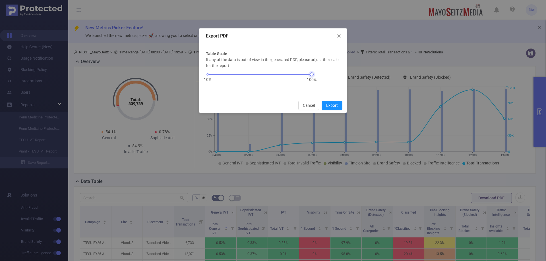
click at [266, 74] on div "10% 100%" at bounding box center [260, 74] width 104 height 3
click at [254, 74] on div "10% 100%" at bounding box center [260, 74] width 104 height 3
click at [334, 106] on button "Export" at bounding box center [332, 105] width 21 height 9
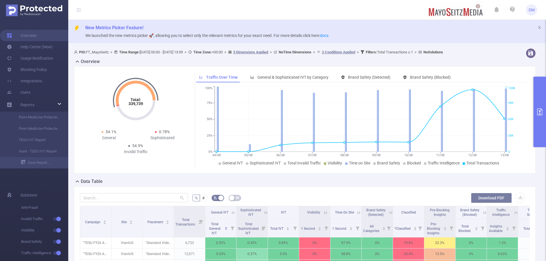
scroll to position [85, 0]
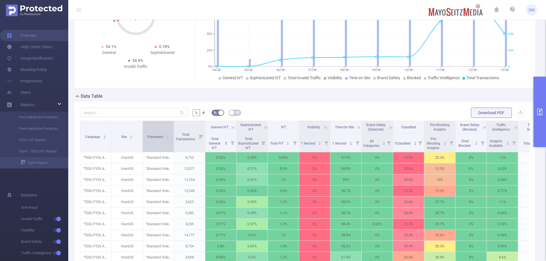
click at [170, 134] on div "Placement" at bounding box center [158, 137] width 22 height 6
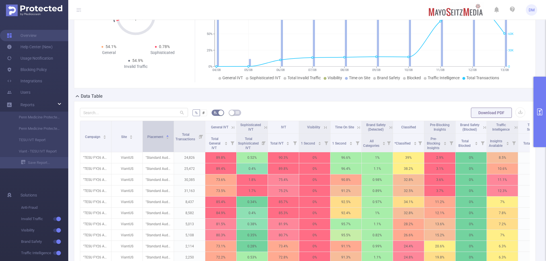
click at [170, 134] on div "Placement" at bounding box center [158, 137] width 22 height 6
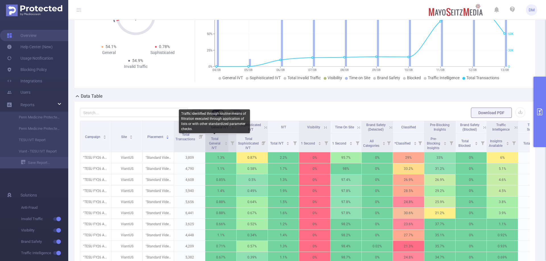
click at [214, 141] on span "Total General IVT" at bounding box center [214, 143] width 11 height 13
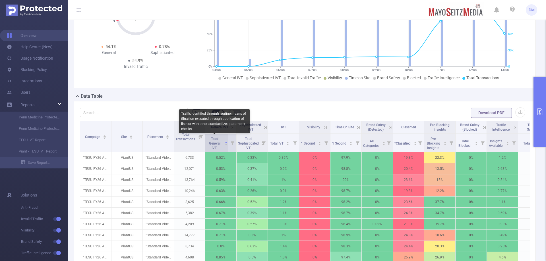
click at [214, 141] on span "Total General IVT" at bounding box center [214, 143] width 11 height 13
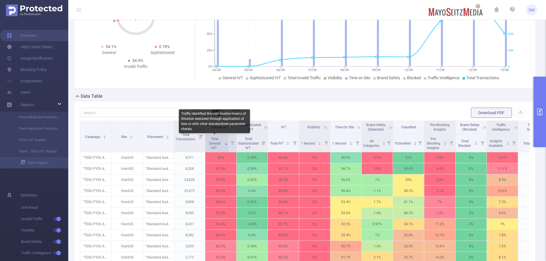
click at [214, 141] on span "Total General IVT" at bounding box center [214, 143] width 11 height 13
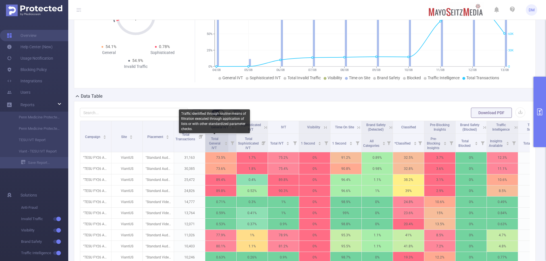
click at [214, 141] on span "Total General IVT" at bounding box center [214, 143] width 11 height 13
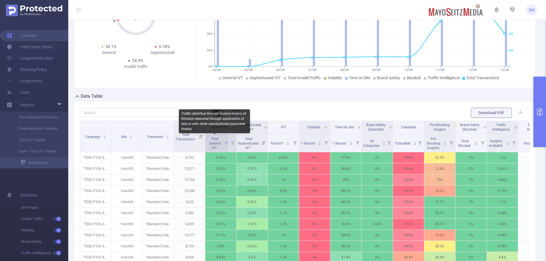
click at [216, 140] on span "Total General IVT" at bounding box center [214, 143] width 11 height 13
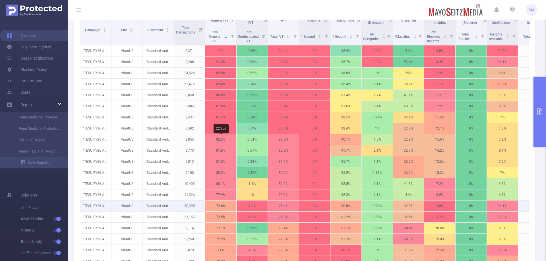
scroll to position [114, 0]
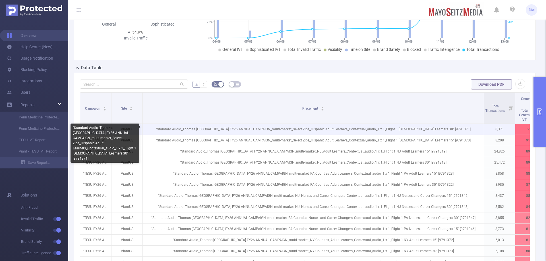
drag, startPoint x: 173, startPoint y: 100, endPoint x: 483, endPoint y: 128, distance: 311.3
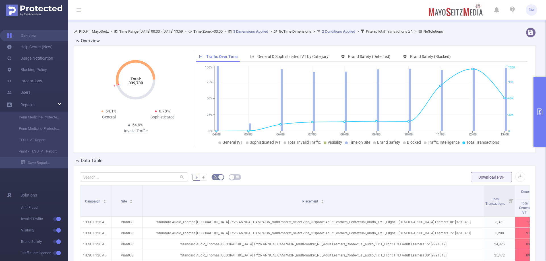
scroll to position [0, 0]
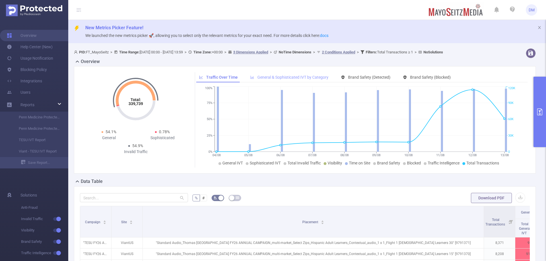
click at [272, 76] on span "General & Sophisticated IVT by Category" at bounding box center [292, 77] width 71 height 5
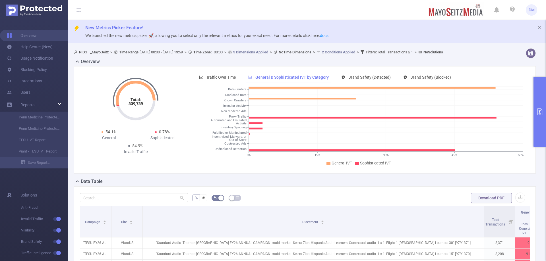
click at [546, 116] on button "primary" at bounding box center [540, 112] width 13 height 71
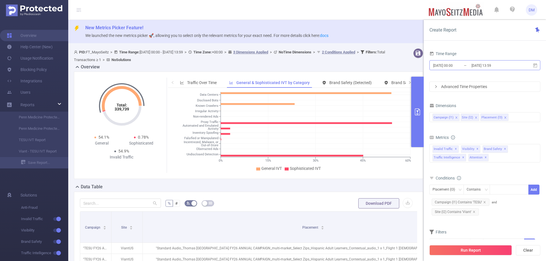
click at [451, 69] on input "2025-08-01 00:00" at bounding box center [456, 66] width 46 height 8
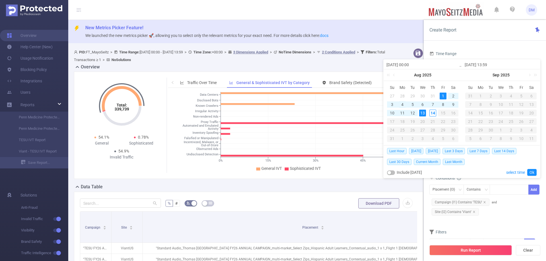
click at [400, 106] on div "4" at bounding box center [402, 104] width 7 height 7
click at [422, 111] on div "13" at bounding box center [422, 113] width 7 height 7
type input "2025-08-04 00:00"
click at [531, 173] on link "Ok" at bounding box center [531, 172] width 9 height 7
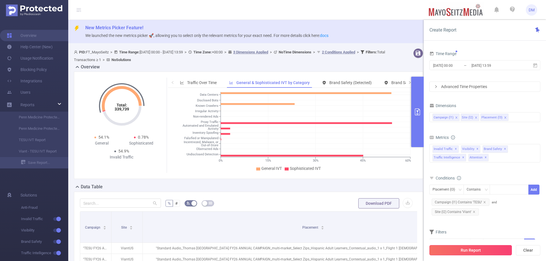
click at [483, 248] on button "Run Report" at bounding box center [470, 250] width 82 height 10
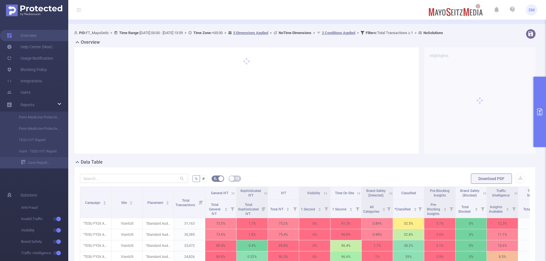
scroll to position [28, 0]
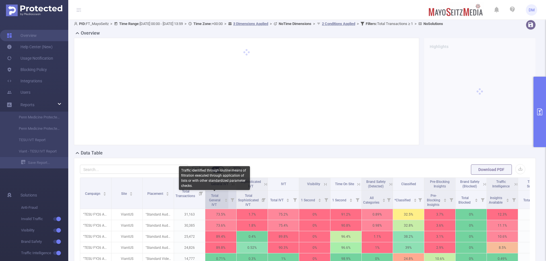
click at [216, 201] on span "Total General IVT" at bounding box center [214, 200] width 11 height 13
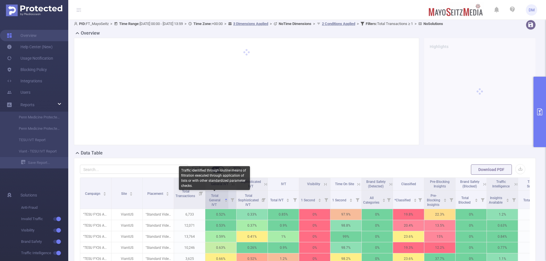
click at [216, 201] on span "Total General IVT" at bounding box center [214, 200] width 11 height 13
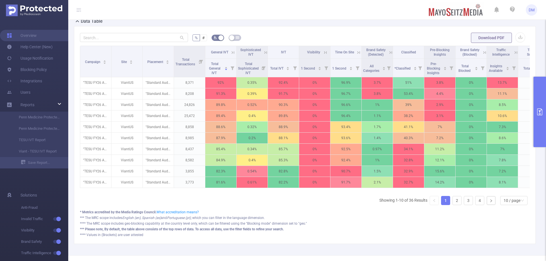
scroll to position [183, 0]
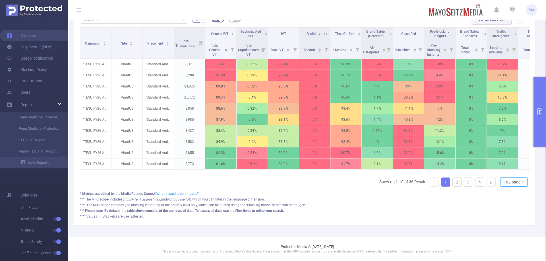
click at [514, 179] on div "10 / page" at bounding box center [512, 182] width 17 height 9
drag, startPoint x: 510, startPoint y: 172, endPoint x: 501, endPoint y: 175, distance: 9.4
click at [510, 172] on li "50 / page" at bounding box center [509, 176] width 27 height 9
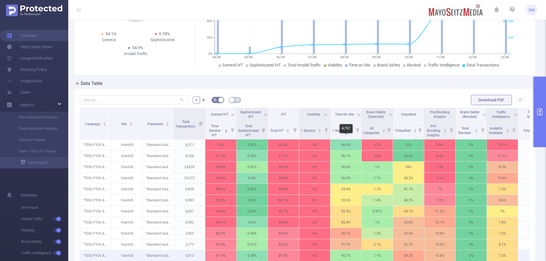
scroll to position [98, 0]
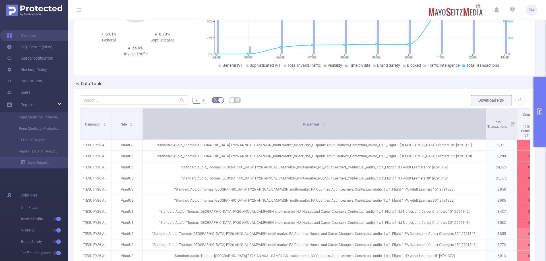
drag, startPoint x: 173, startPoint y: 112, endPoint x: 484, endPoint y: 116, distance: 310.6
click at [485, 113] on span at bounding box center [485, 124] width 3 height 31
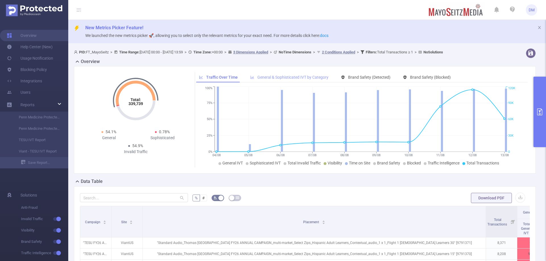
click at [278, 76] on span "General & Sophisticated IVT by Category" at bounding box center [292, 77] width 71 height 5
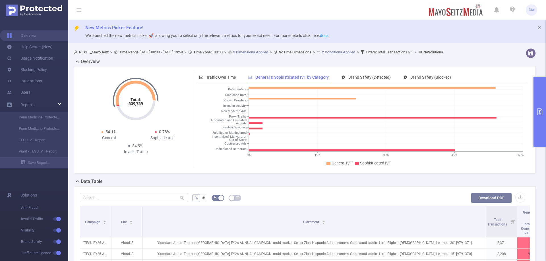
click at [480, 198] on button "Download PDF" at bounding box center [491, 198] width 41 height 10
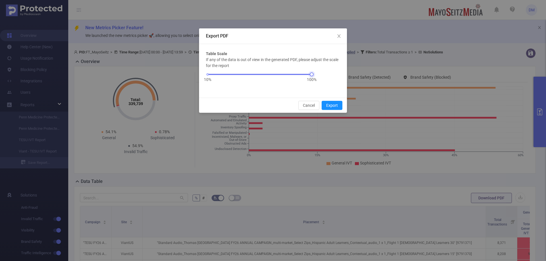
click at [262, 73] on div "10% 100%" at bounding box center [260, 74] width 104 height 3
click at [257, 75] on div at bounding box center [260, 74] width 104 height 1
click at [332, 105] on button "Export" at bounding box center [332, 105] width 21 height 9
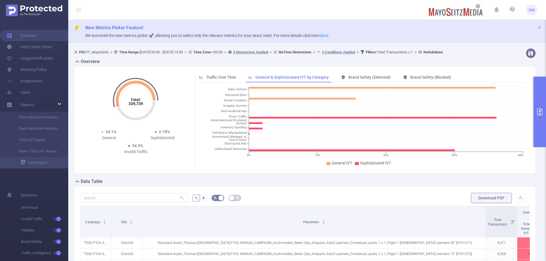
click at [536, 108] on button "primary" at bounding box center [540, 112] width 13 height 71
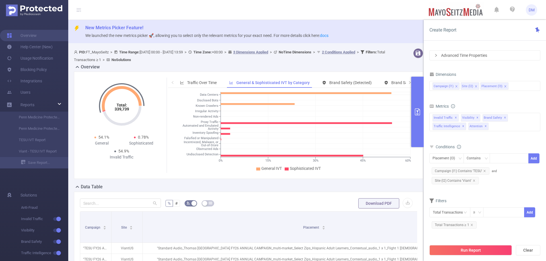
click at [420, 134] on button "primary" at bounding box center [417, 112] width 13 height 71
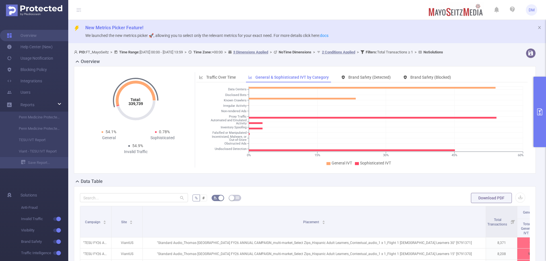
drag, startPoint x: 202, startPoint y: 182, endPoint x: 462, endPoint y: 179, distance: 260.3
click at [546, 154] on section "New Metrics Picker Feature! We launched the new metrics picker 🚀, allowing you …" at bounding box center [307, 130] width 478 height 261
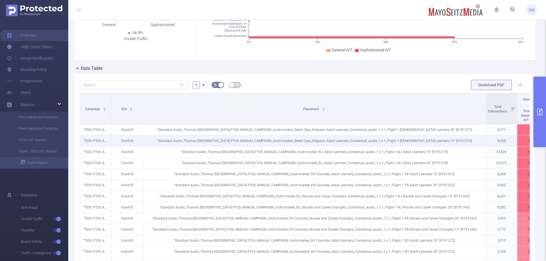
scroll to position [114, 0]
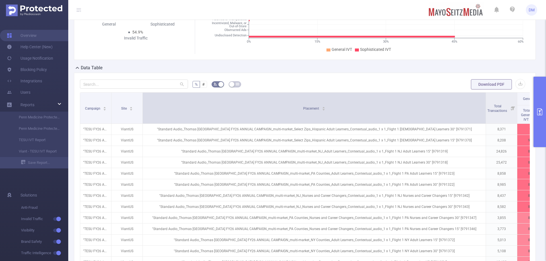
drag, startPoint x: 485, startPoint y: 106, endPoint x: 379, endPoint y: 123, distance: 107.5
click at [484, 123] on span at bounding box center [485, 108] width 3 height 31
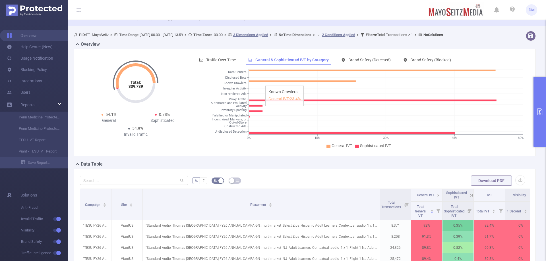
scroll to position [0, 0]
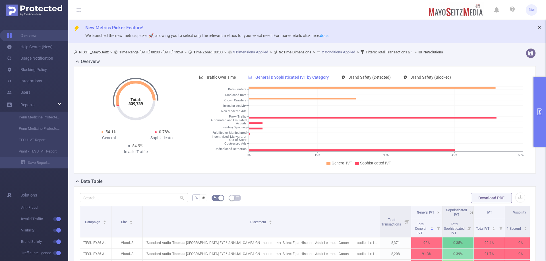
click at [538, 27] on icon "icon: close" at bounding box center [540, 28] width 4 height 4
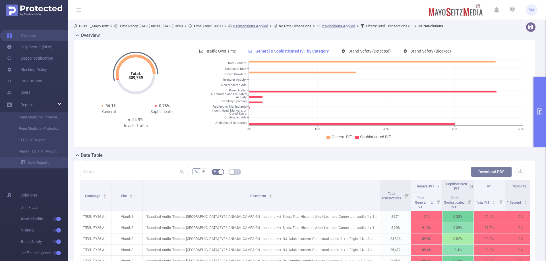
click at [502, 174] on button "Download PDF" at bounding box center [491, 172] width 41 height 10
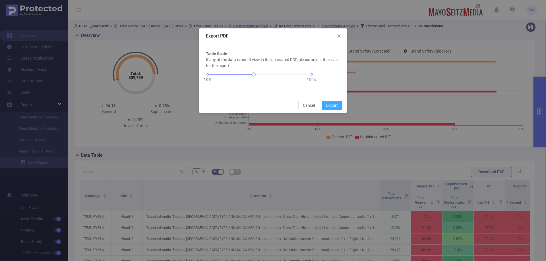
click at [332, 107] on button "Export" at bounding box center [332, 105] width 21 height 9
